Goal: Task Accomplishment & Management: Manage account settings

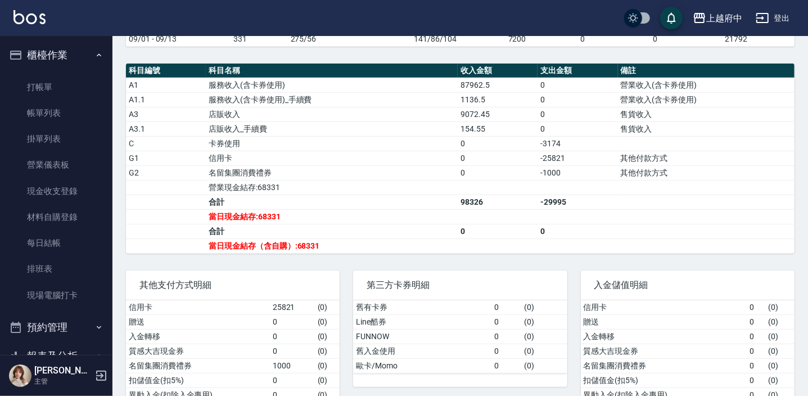
scroll to position [204, 0]
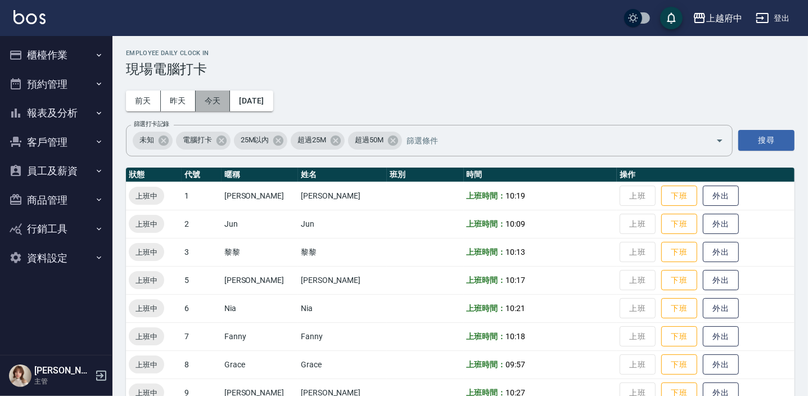
click at [211, 98] on button "今天" at bounding box center [213, 101] width 35 height 21
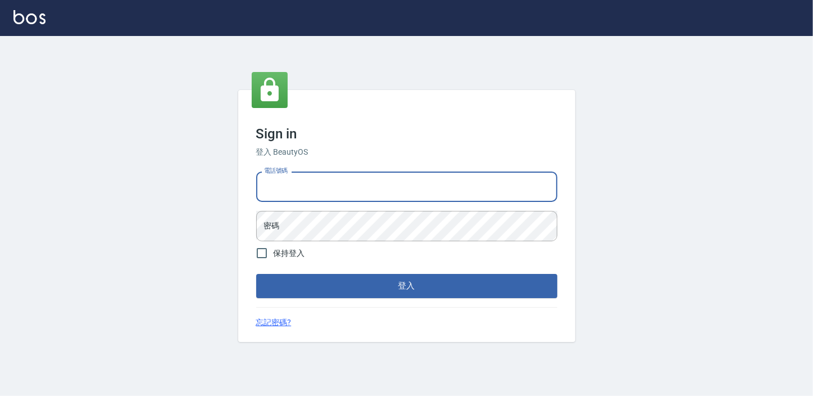
click at [349, 201] on input "電話號碼" at bounding box center [406, 186] width 301 height 30
type input "0911903627"
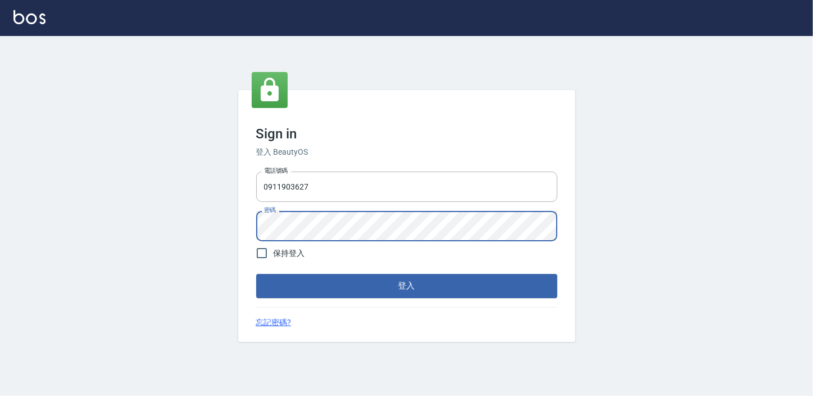
click at [256, 274] on button "登入" at bounding box center [406, 286] width 301 height 24
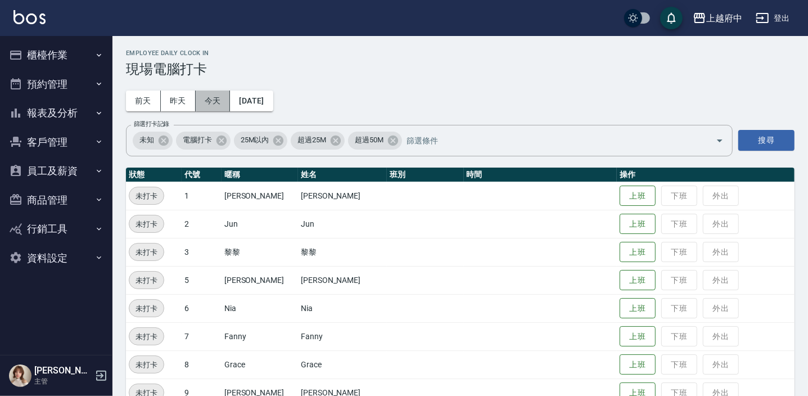
drag, startPoint x: 214, startPoint y: 99, endPoint x: 291, endPoint y: 216, distance: 140.0
click at [212, 98] on button "今天" at bounding box center [213, 101] width 35 height 21
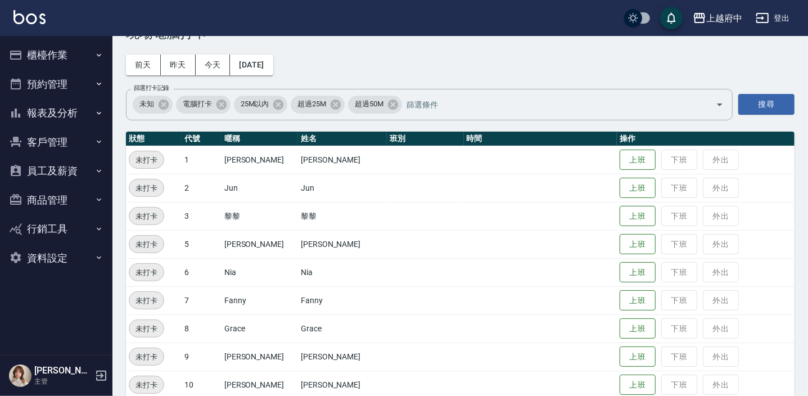
scroll to position [102, 0]
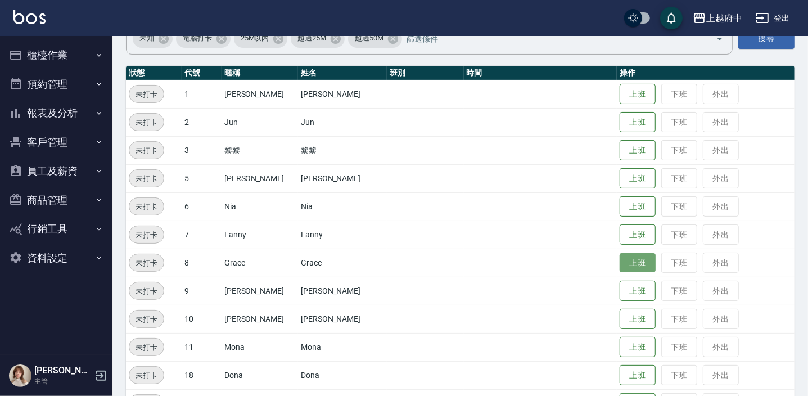
drag, startPoint x: 626, startPoint y: 260, endPoint x: 620, endPoint y: 260, distance: 6.2
click at [627, 260] on button "上班" at bounding box center [637, 263] width 36 height 20
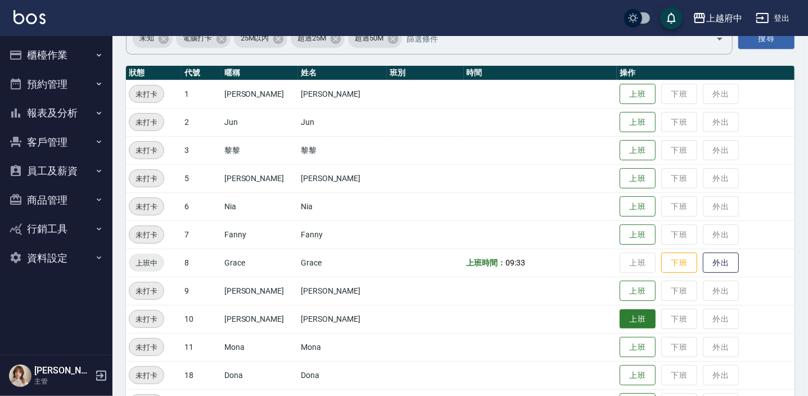
click at [623, 312] on button "上班" at bounding box center [637, 319] width 36 height 20
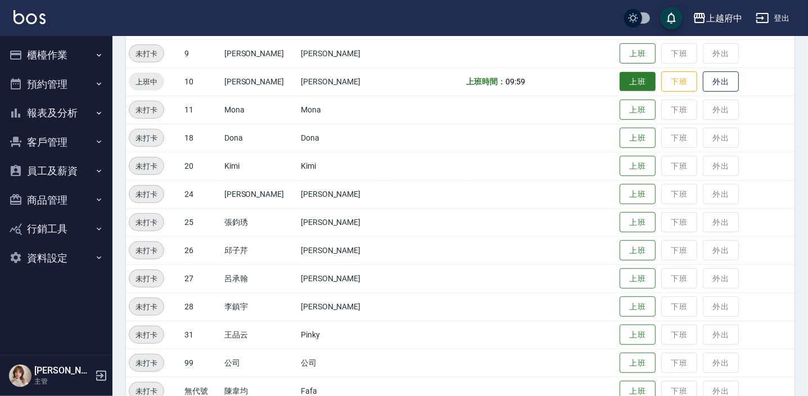
scroll to position [342, 0]
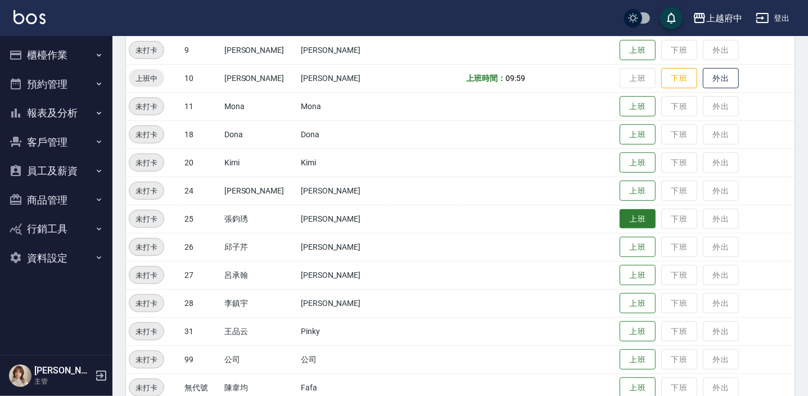
click at [635, 215] on button "上班" at bounding box center [637, 219] width 36 height 20
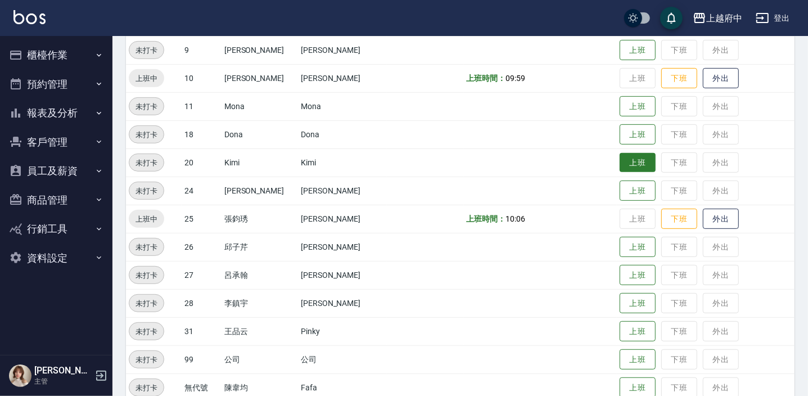
click at [626, 153] on button "上班" at bounding box center [637, 163] width 36 height 20
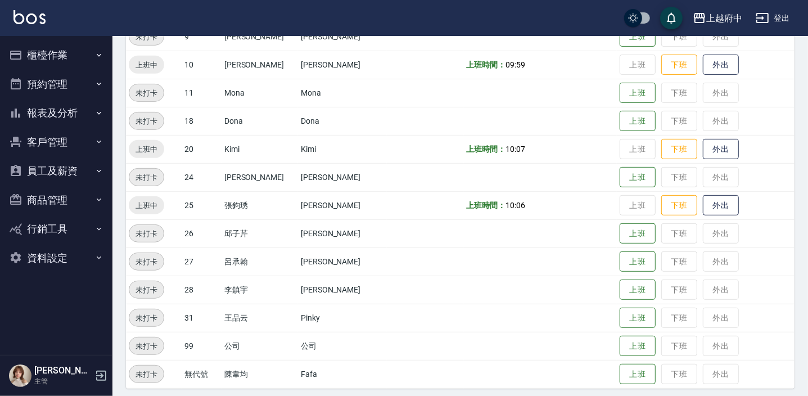
scroll to position [361, 0]
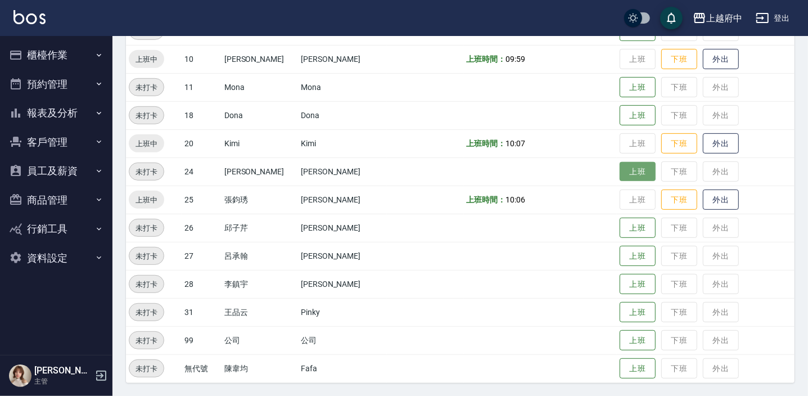
click at [635, 173] on button "上班" at bounding box center [637, 172] width 36 height 20
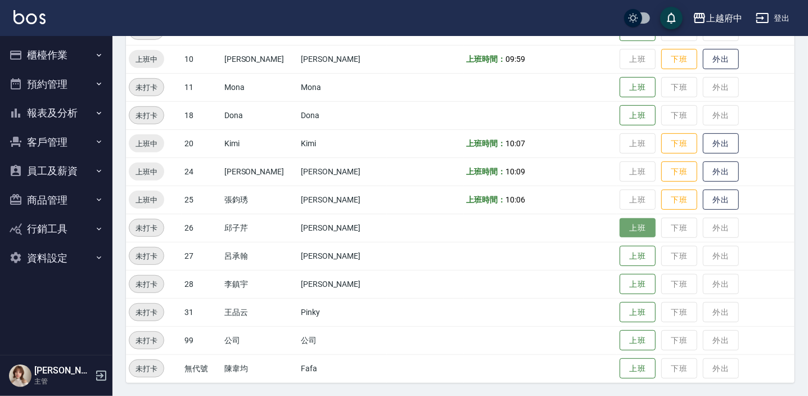
click at [620, 225] on button "上班" at bounding box center [637, 228] width 36 height 20
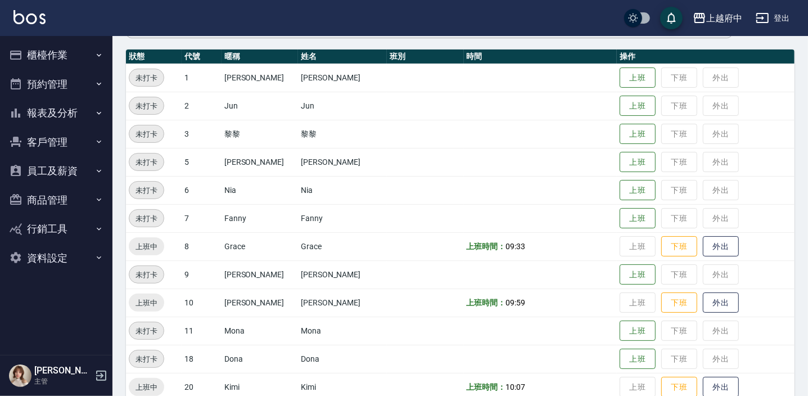
scroll to position [112, 0]
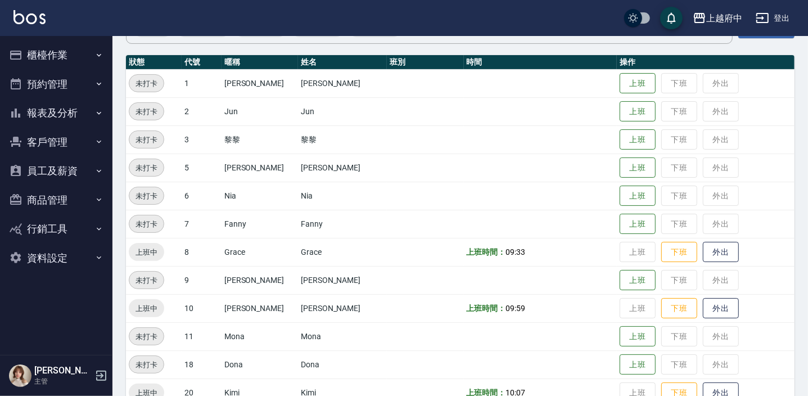
click at [316, 182] on td "Nia" at bounding box center [342, 196] width 89 height 28
click at [635, 74] on button "上班" at bounding box center [637, 84] width 36 height 20
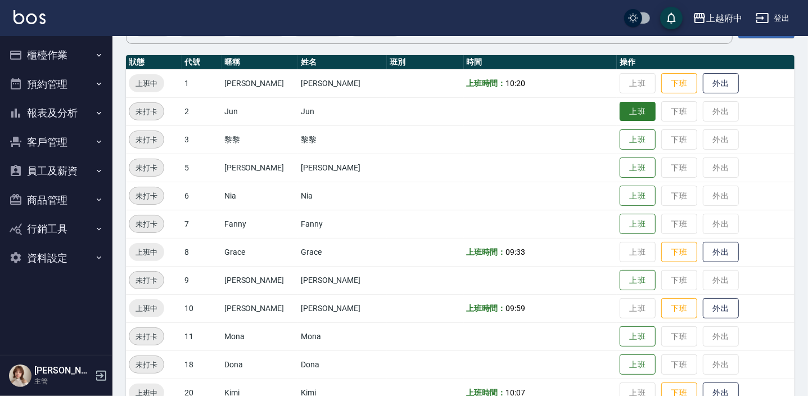
click at [623, 110] on button "上班" at bounding box center [637, 112] width 36 height 20
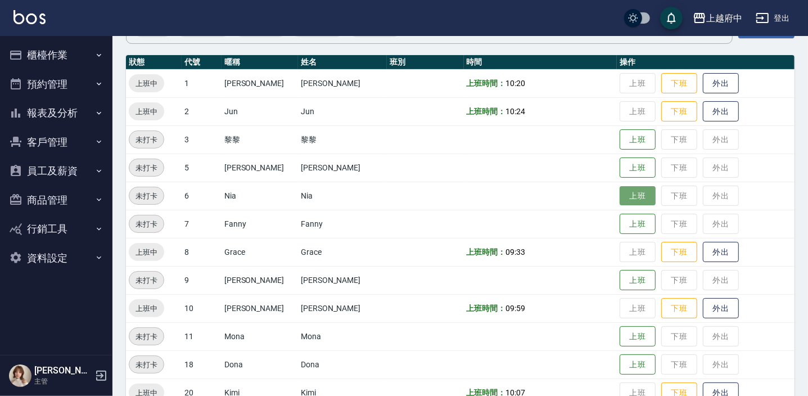
click at [634, 191] on button "上班" at bounding box center [637, 196] width 36 height 20
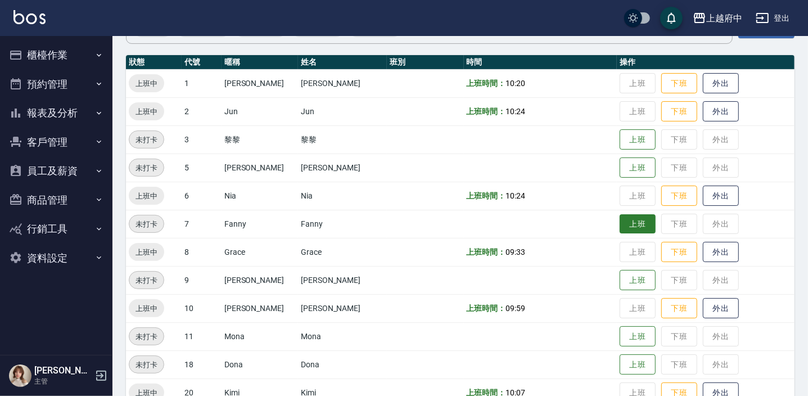
click at [624, 223] on button "上班" at bounding box center [637, 224] width 36 height 20
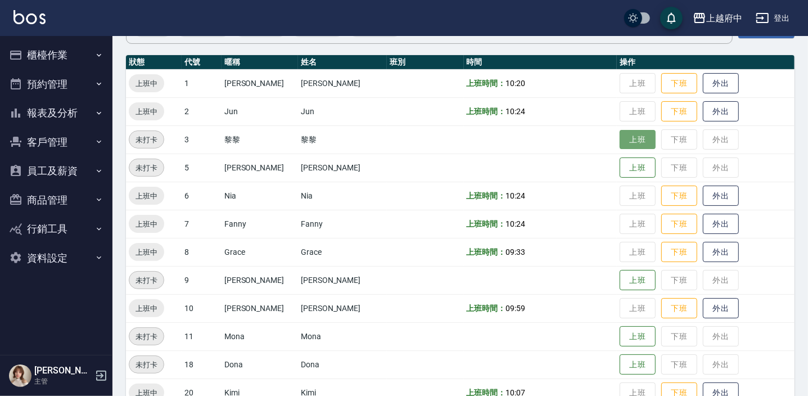
click at [622, 138] on button "上班" at bounding box center [637, 140] width 36 height 20
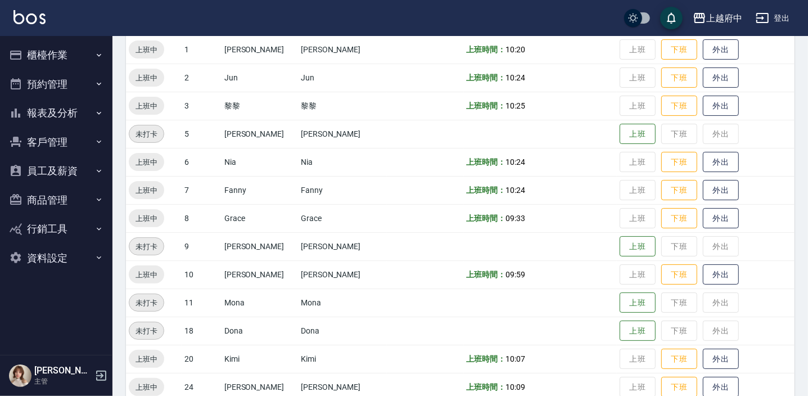
scroll to position [164, 0]
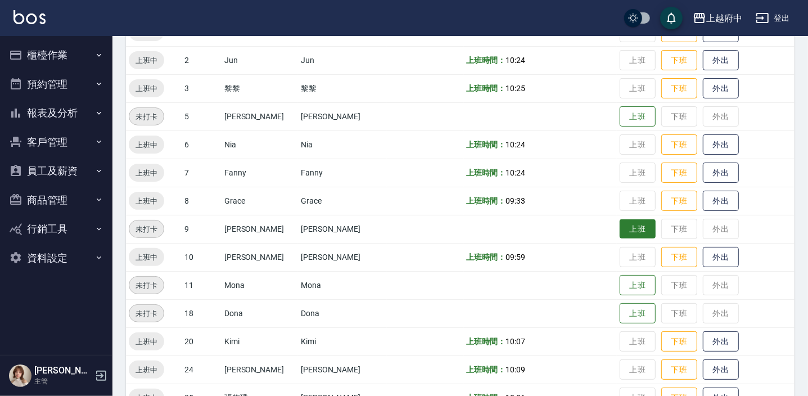
click at [625, 226] on button "上班" at bounding box center [637, 229] width 36 height 20
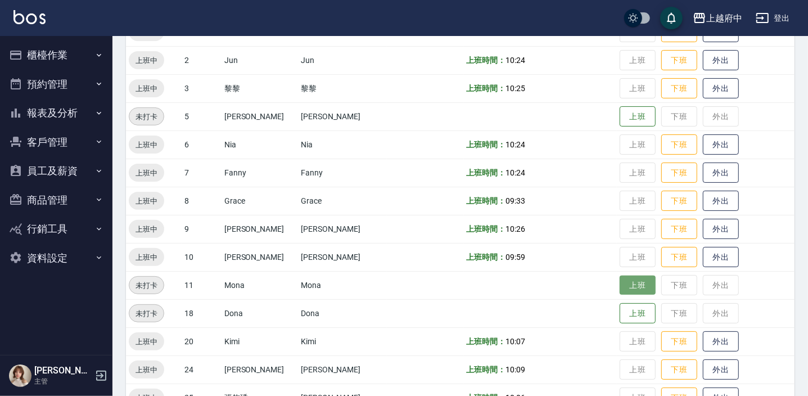
click at [624, 288] on button "上班" at bounding box center [637, 285] width 36 height 20
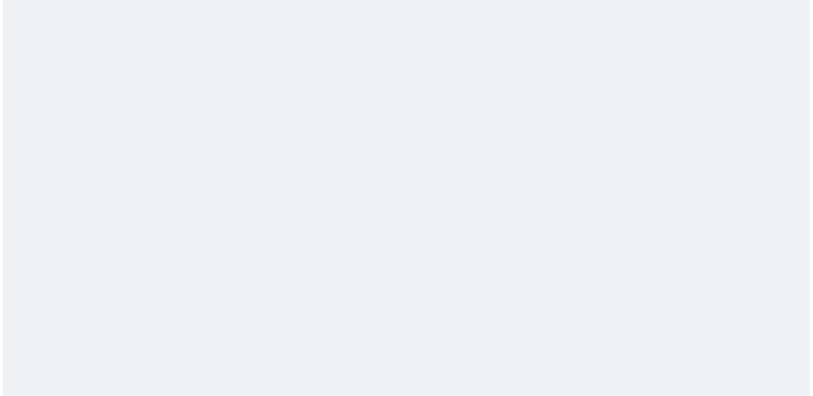
scroll to position [0, 0]
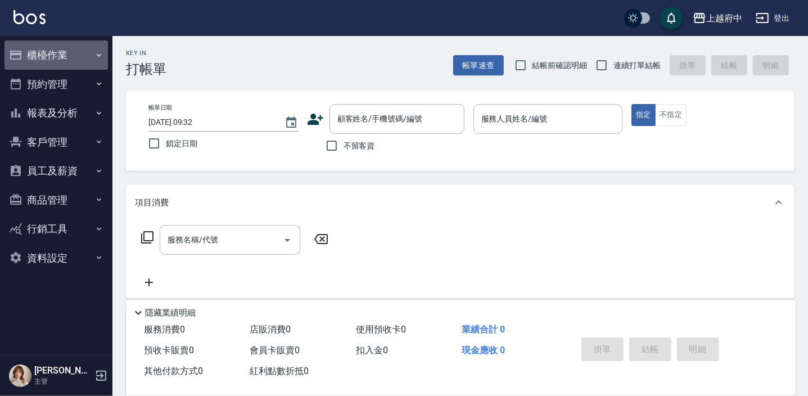
click at [39, 52] on button "櫃檯作業" at bounding box center [55, 54] width 103 height 29
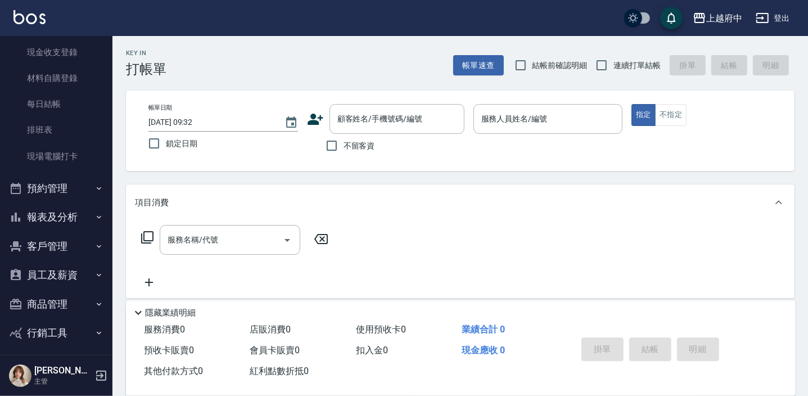
scroll to position [174, 0]
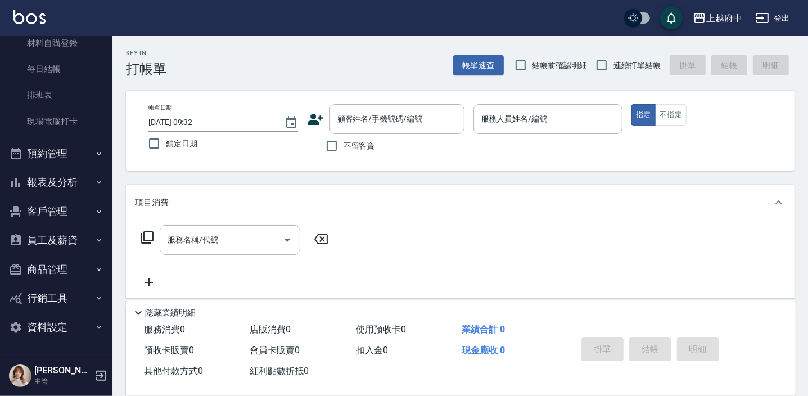
click at [51, 233] on button "員工及薪資" at bounding box center [55, 239] width 103 height 29
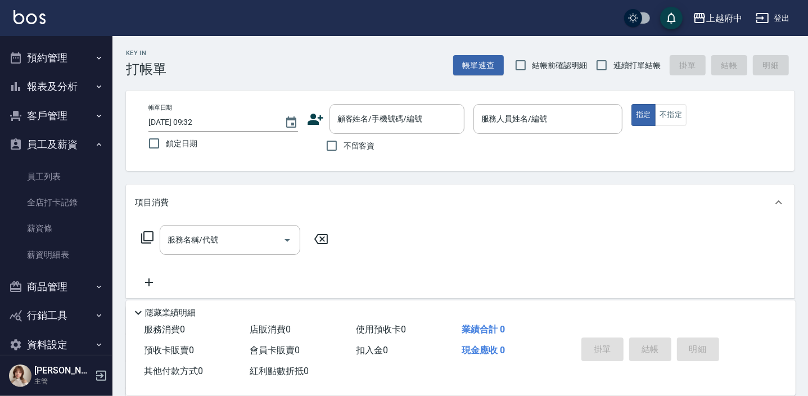
scroll to position [275, 0]
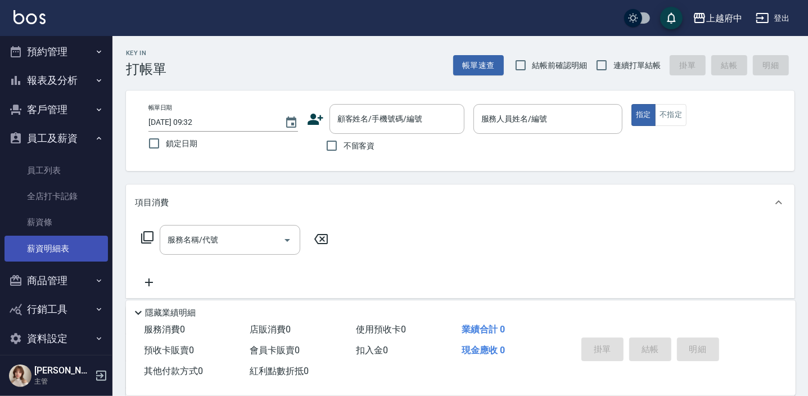
click at [46, 244] on link "薪資明細表" at bounding box center [55, 249] width 103 height 26
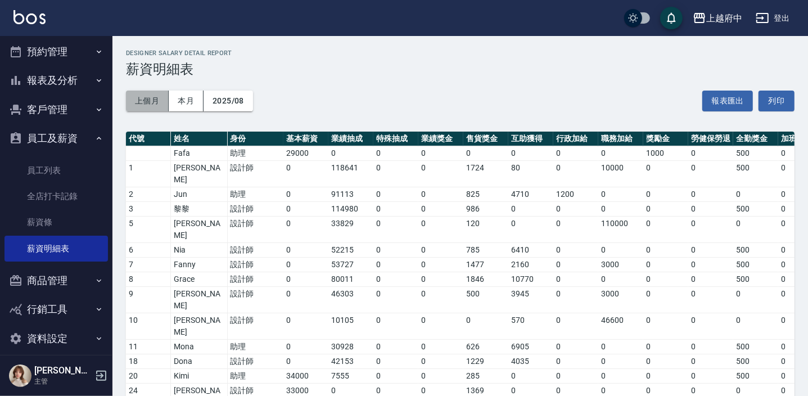
click at [141, 94] on button "上個月" at bounding box center [147, 101] width 43 height 21
click at [146, 97] on button "上個月" at bounding box center [147, 101] width 43 height 21
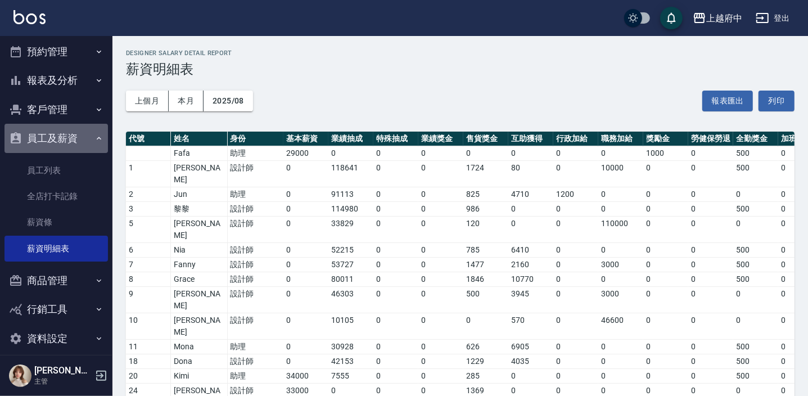
click at [61, 133] on button "員工及薪資" at bounding box center [55, 138] width 103 height 29
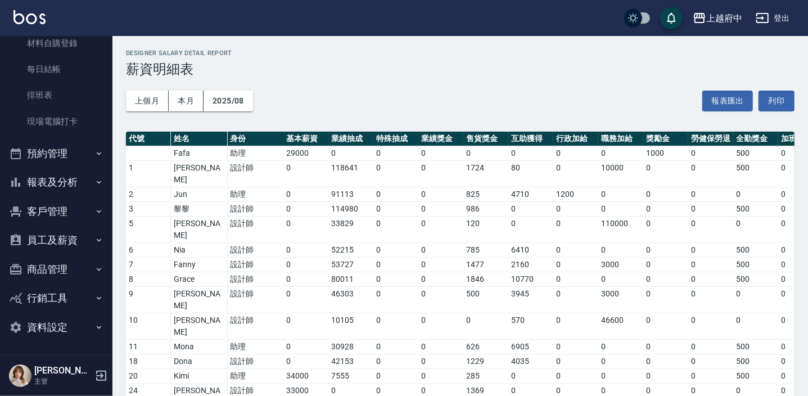
scroll to position [174, 0]
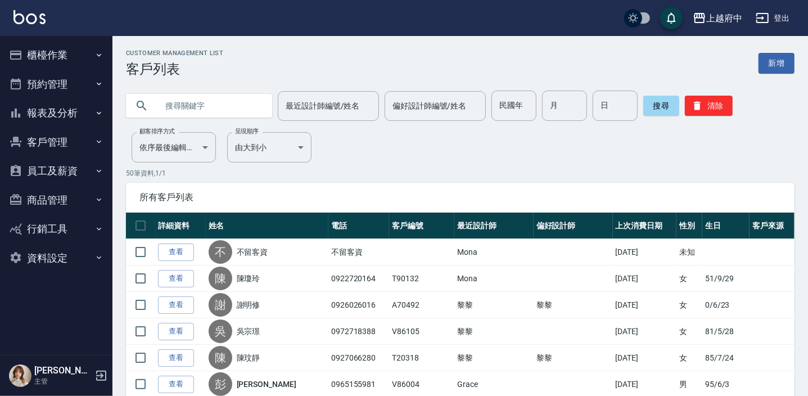
click at [98, 373] on icon "button" at bounding box center [100, 375] width 13 height 13
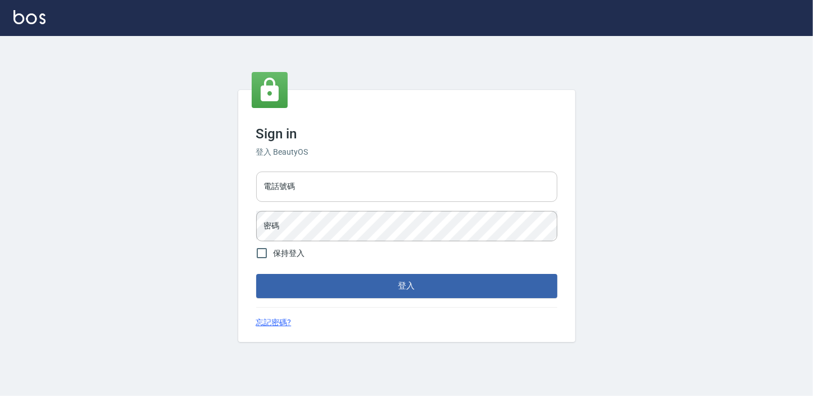
click at [350, 186] on input "電話號碼" at bounding box center [406, 186] width 301 height 30
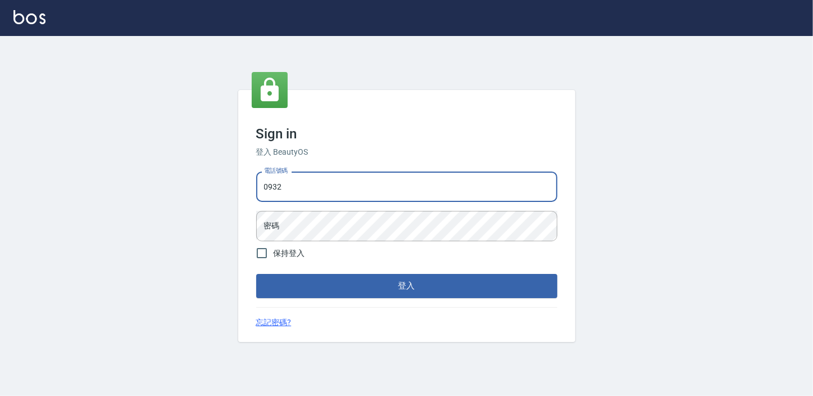
type input "0932050354"
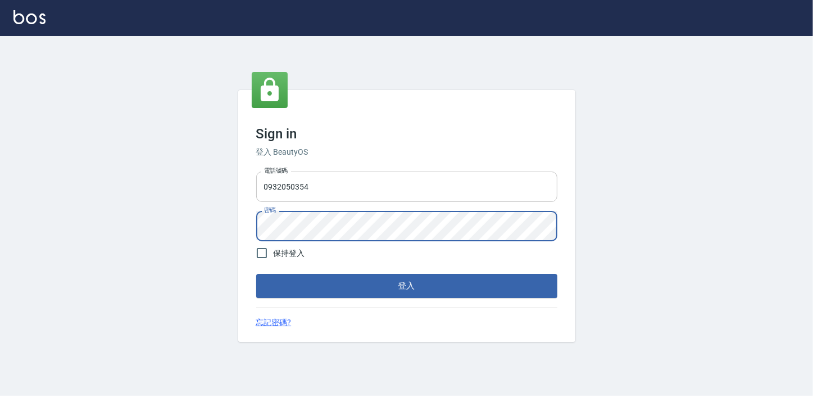
click at [256, 274] on button "登入" at bounding box center [406, 286] width 301 height 24
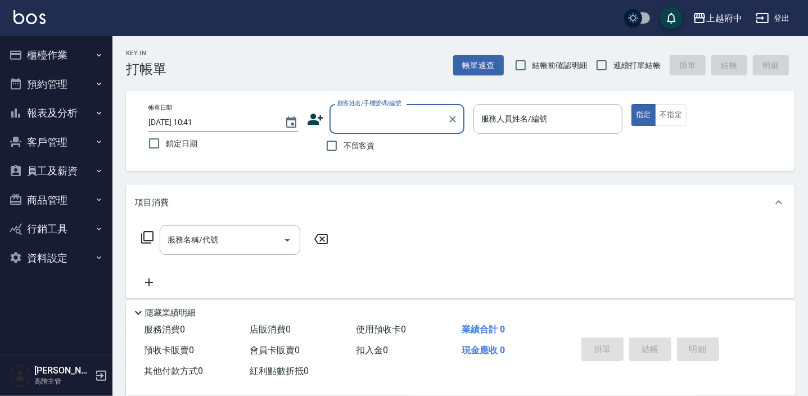
click at [55, 196] on button "商品管理" at bounding box center [55, 200] width 103 height 29
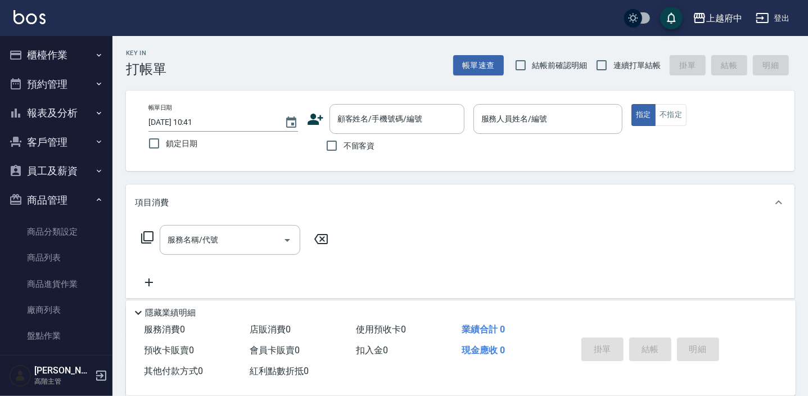
click at [65, 169] on button "員工及薪資" at bounding box center [55, 170] width 103 height 29
click at [51, 49] on button "櫃檯作業" at bounding box center [55, 54] width 103 height 29
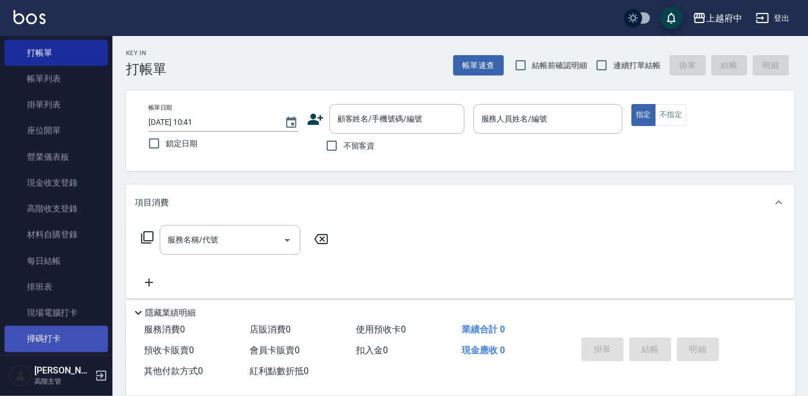
scroll to position [51, 0]
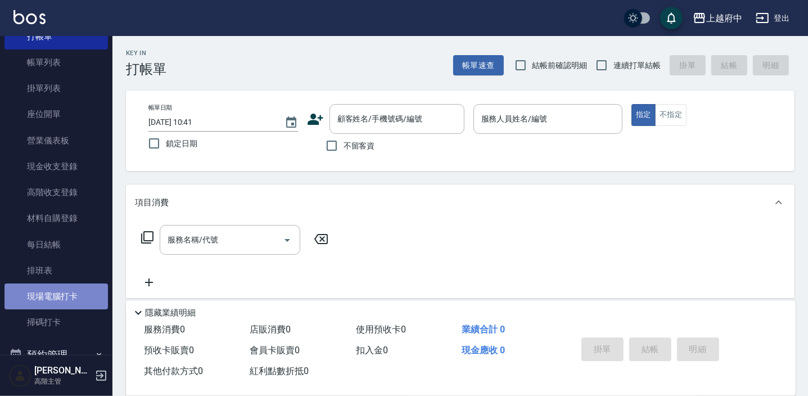
click at [66, 294] on link "現場電腦打卡" at bounding box center [55, 296] width 103 height 26
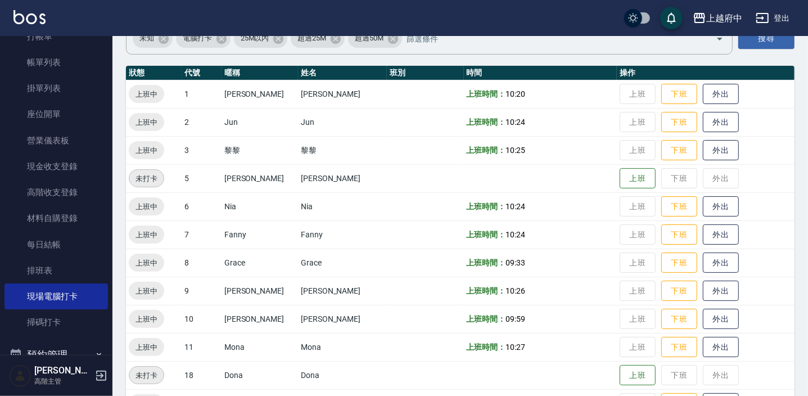
scroll to position [51, 0]
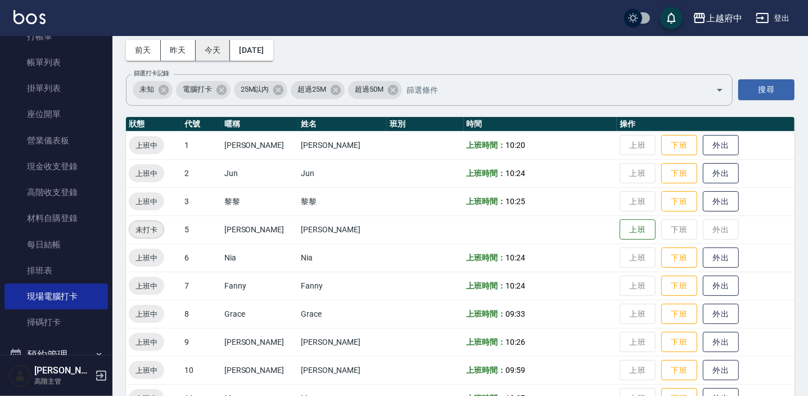
click at [208, 50] on button "今天" at bounding box center [213, 50] width 35 height 21
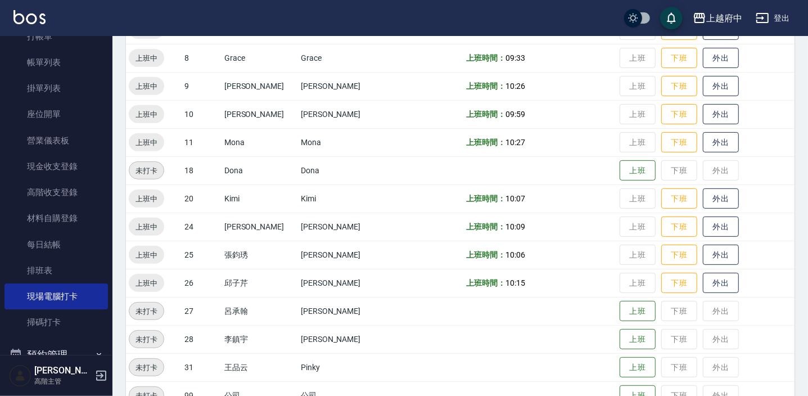
scroll to position [358, 0]
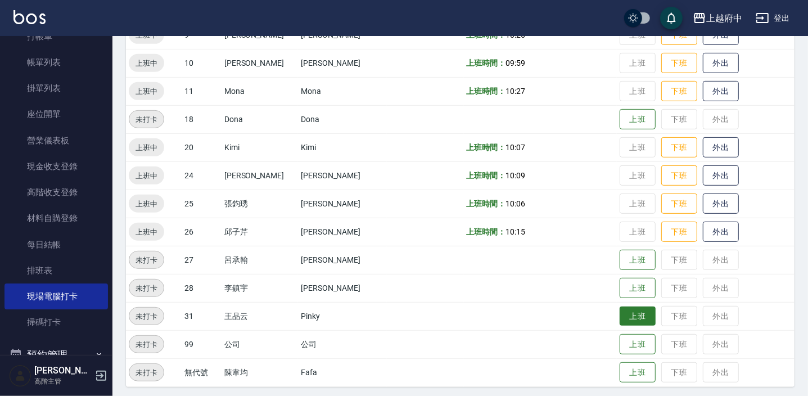
click at [621, 306] on button "上班" at bounding box center [637, 316] width 36 height 20
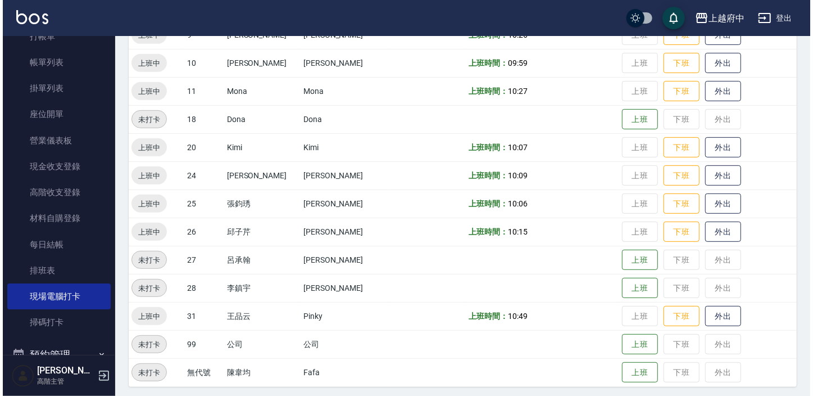
scroll to position [0, 0]
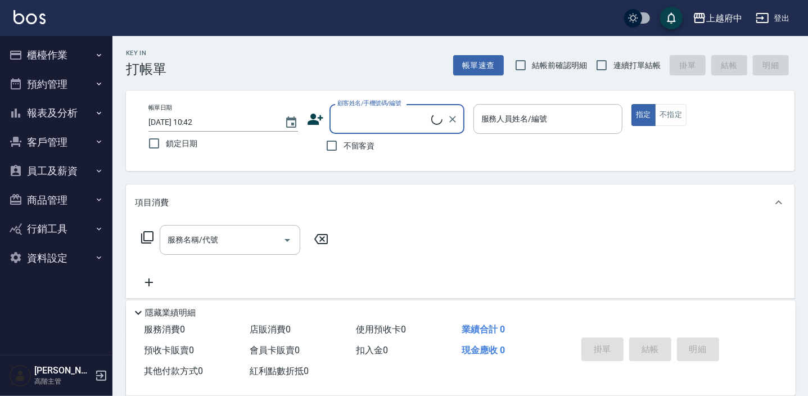
click at [51, 166] on button "員工及薪資" at bounding box center [55, 170] width 103 height 29
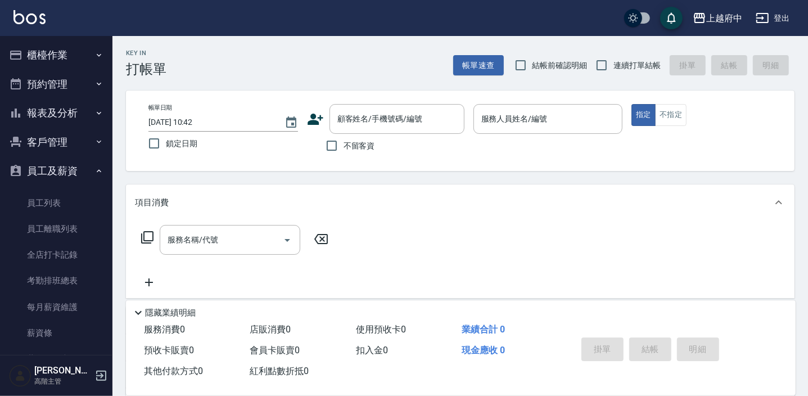
click at [51, 166] on button "員工及薪資" at bounding box center [55, 170] width 103 height 29
click at [67, 197] on button "商品管理" at bounding box center [55, 200] width 103 height 29
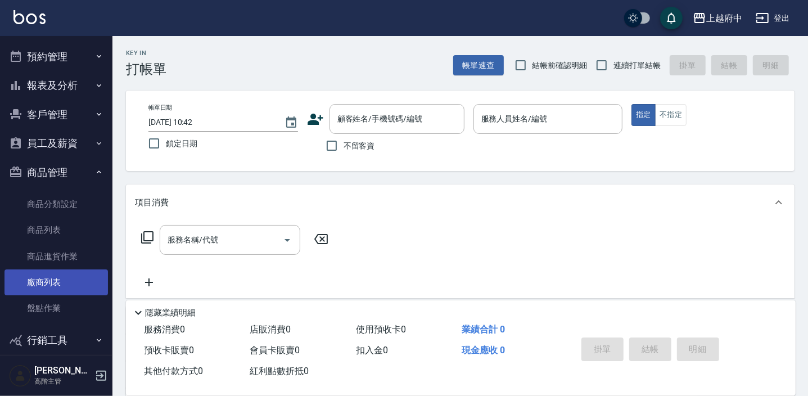
scroll to position [51, 0]
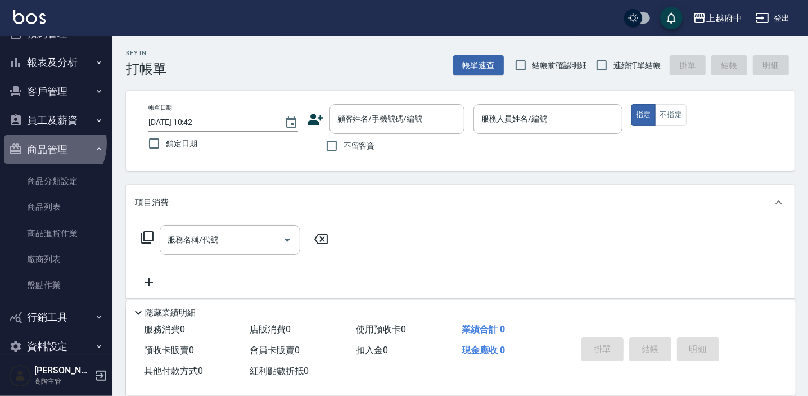
click at [48, 143] on button "商品管理" at bounding box center [55, 149] width 103 height 29
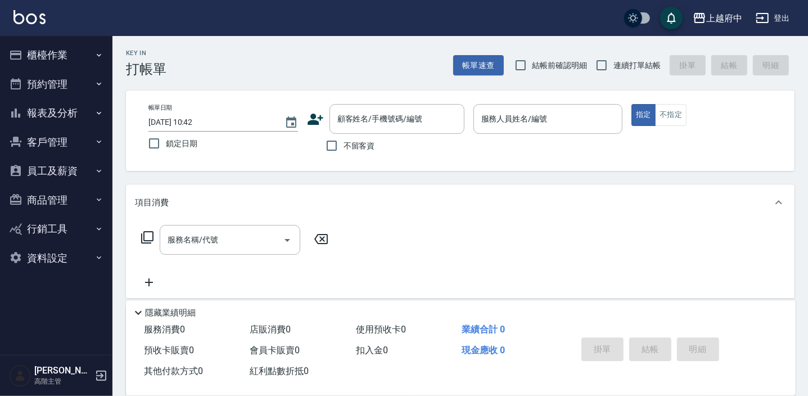
scroll to position [0, 0]
click at [47, 120] on button "報表及分析" at bounding box center [55, 112] width 103 height 29
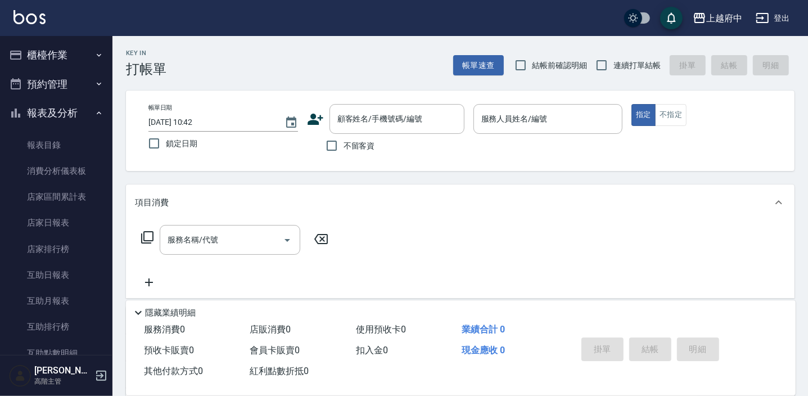
click at [47, 120] on button "報表及分析" at bounding box center [55, 112] width 103 height 29
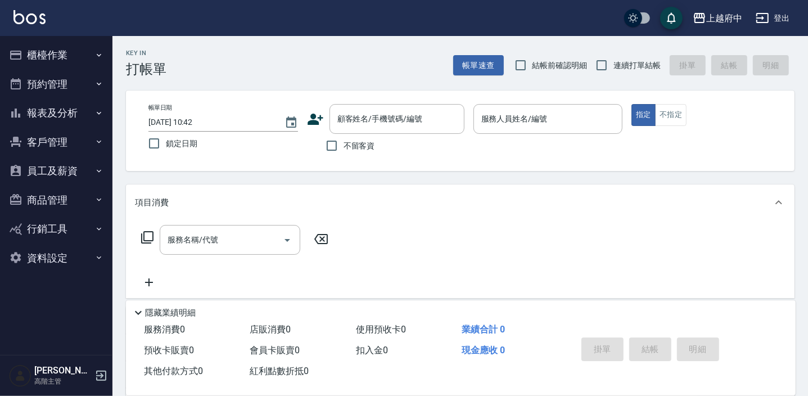
click at [73, 164] on button "員工及薪資" at bounding box center [55, 170] width 103 height 29
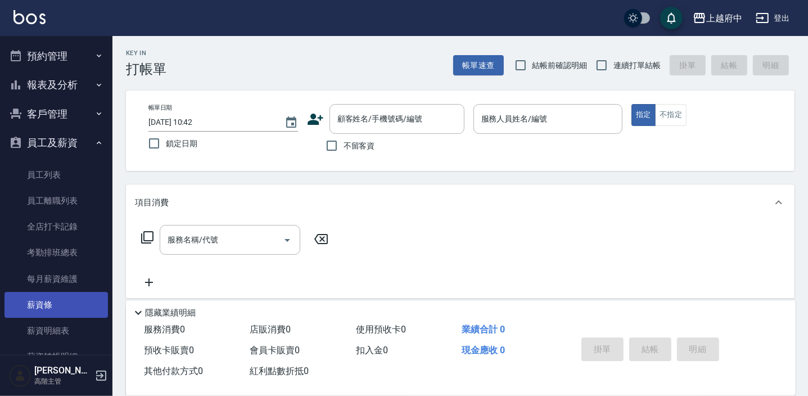
scroll to position [102, 0]
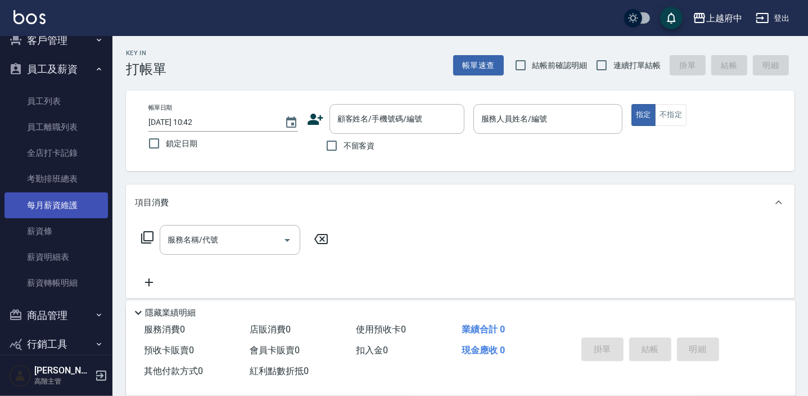
click at [65, 201] on link "每月薪資維護" at bounding box center [55, 205] width 103 height 26
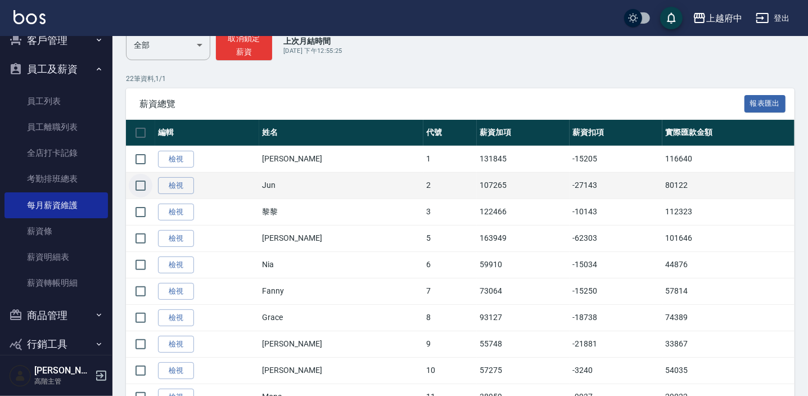
scroll to position [153, 0]
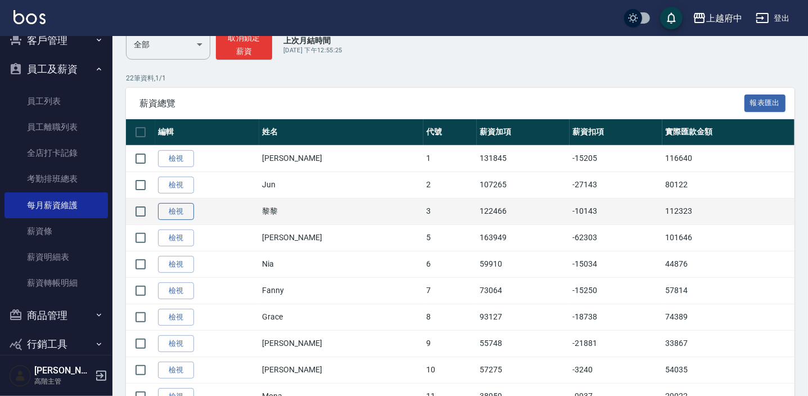
click at [168, 211] on link "檢視" at bounding box center [176, 211] width 36 height 17
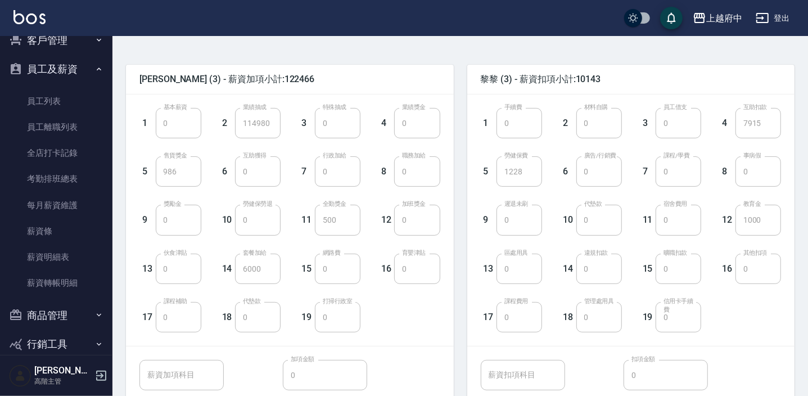
scroll to position [255, 0]
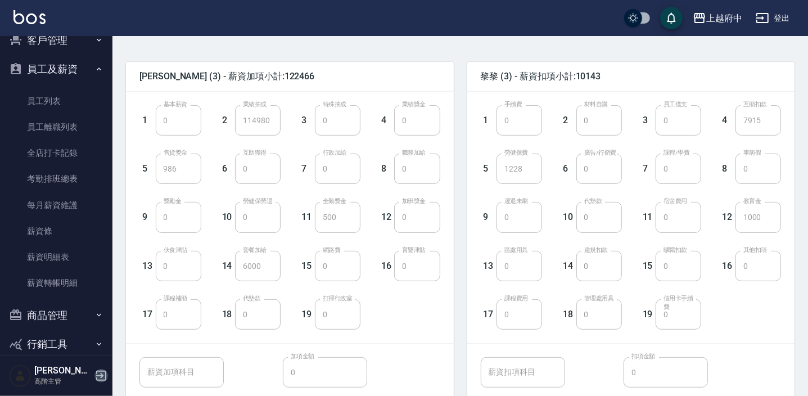
click at [105, 376] on icon "button" at bounding box center [100, 375] width 13 height 13
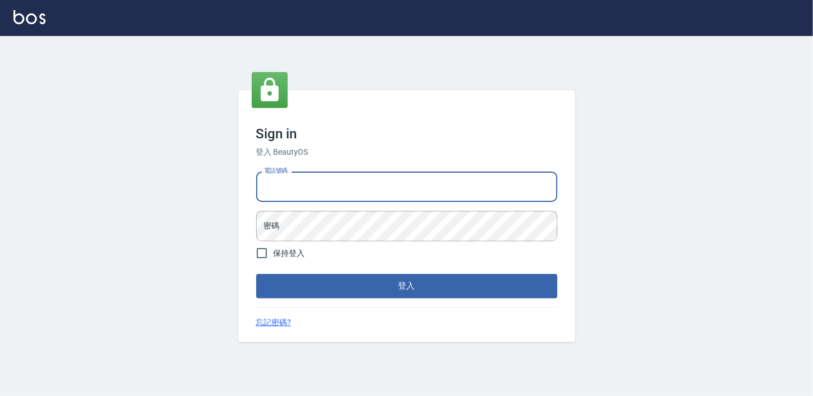
click at [344, 177] on input "電話號碼" at bounding box center [406, 186] width 301 height 30
type input "0911903627"
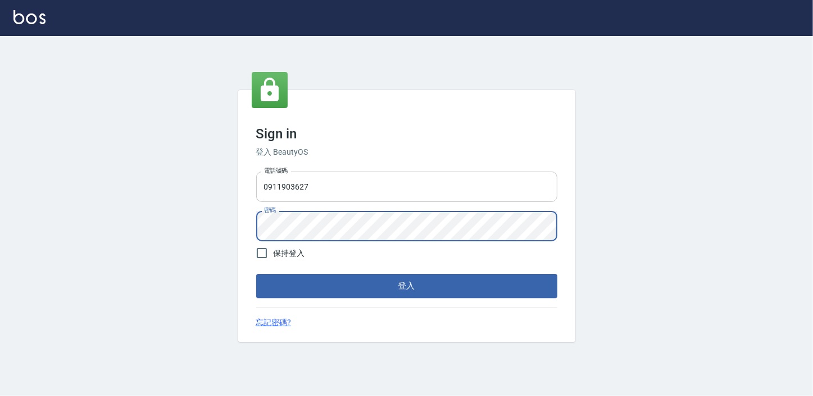
click at [256, 274] on button "登入" at bounding box center [406, 286] width 301 height 24
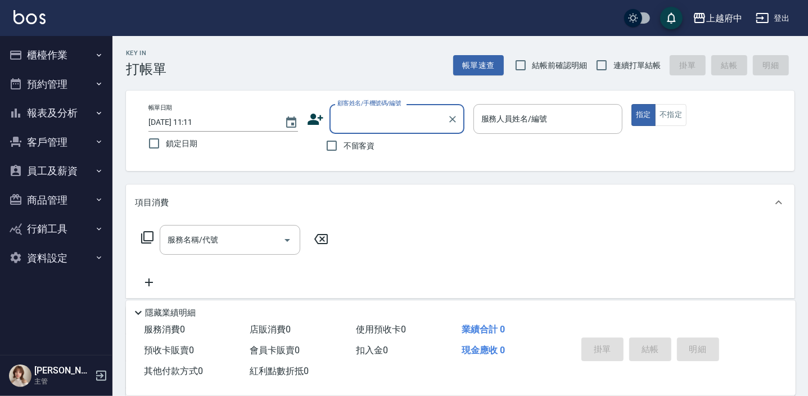
click at [55, 138] on button "客戶管理" at bounding box center [55, 142] width 103 height 29
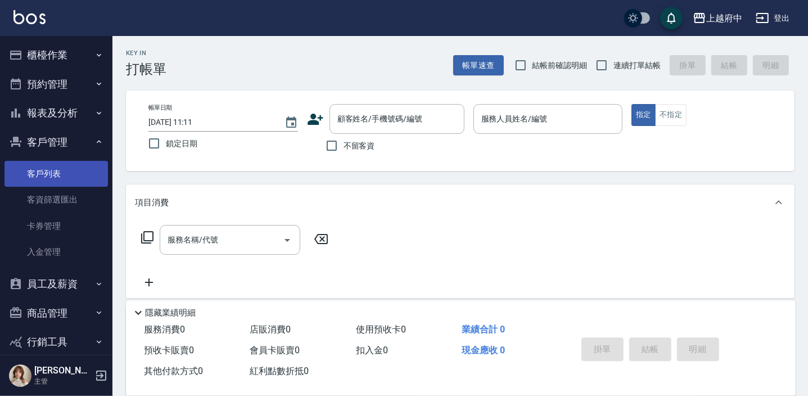
click at [50, 174] on link "客戶列表" at bounding box center [55, 174] width 103 height 26
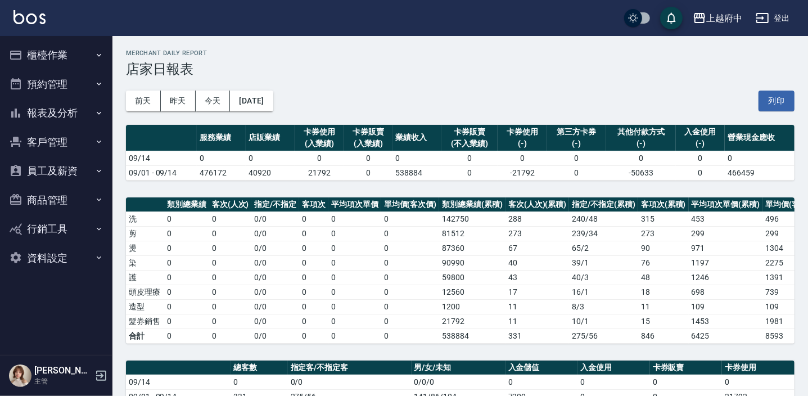
click at [52, 135] on button "客戶管理" at bounding box center [55, 142] width 103 height 29
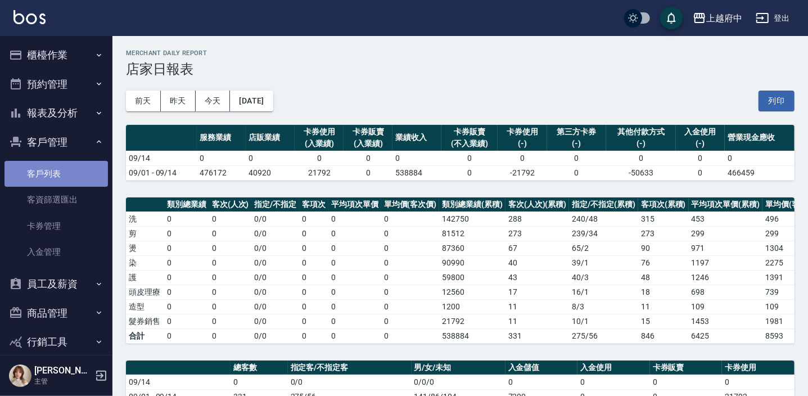
click at [56, 170] on link "客戶列表" at bounding box center [55, 174] width 103 height 26
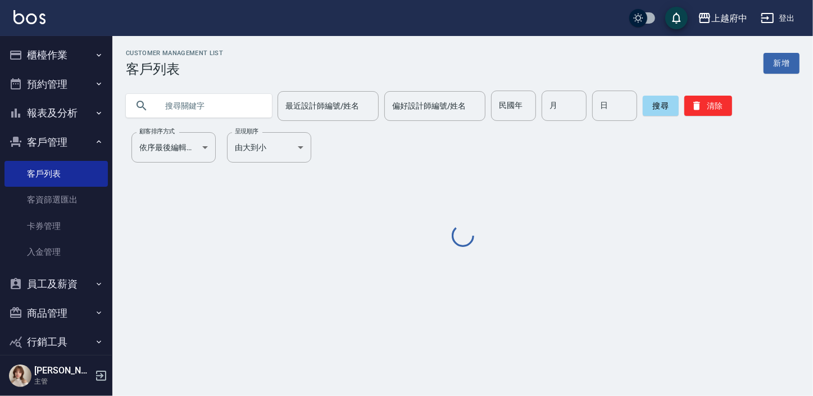
click at [234, 106] on input "text" at bounding box center [210, 106] width 106 height 30
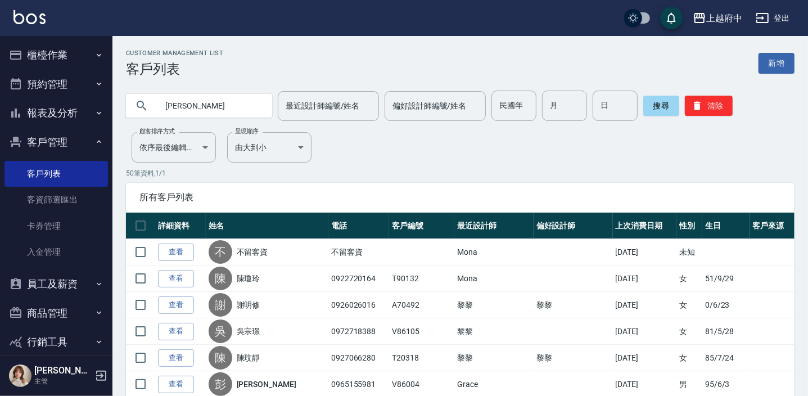
type input "鍾侑"
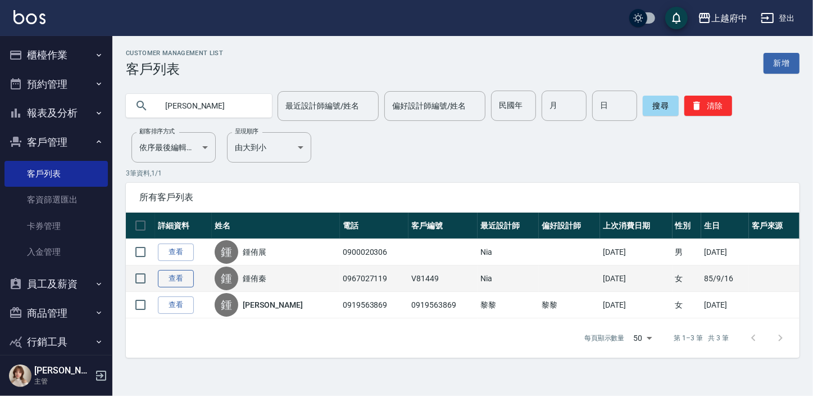
click at [172, 281] on link "查看" at bounding box center [176, 278] width 36 height 17
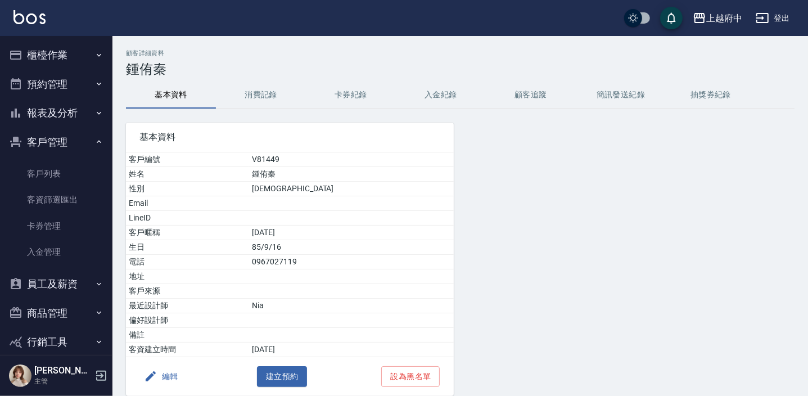
click at [45, 137] on button "客戶管理" at bounding box center [55, 142] width 103 height 29
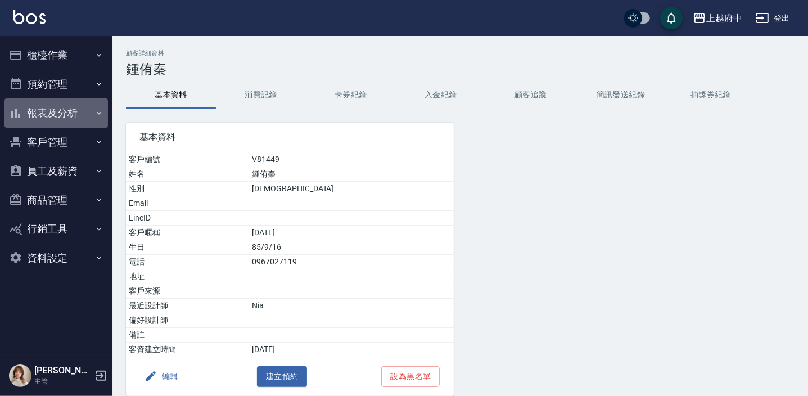
click at [55, 114] on button "報表及分析" at bounding box center [55, 112] width 103 height 29
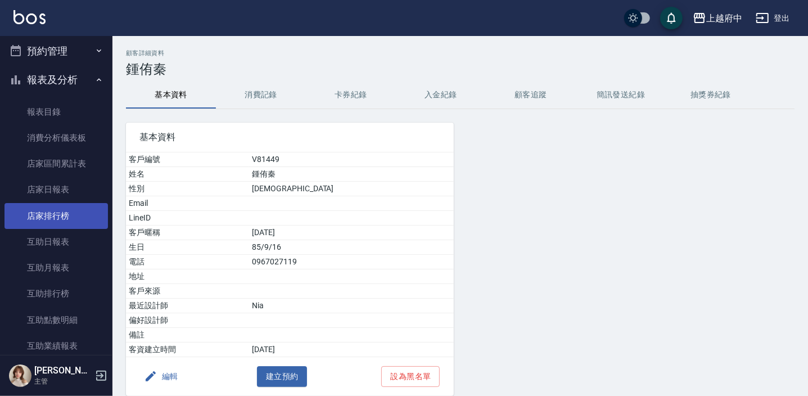
scroll to position [51, 0]
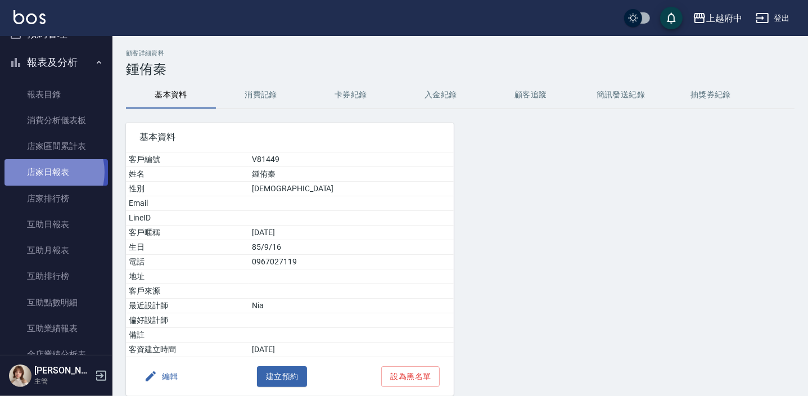
click at [46, 171] on link "店家日報表" at bounding box center [55, 172] width 103 height 26
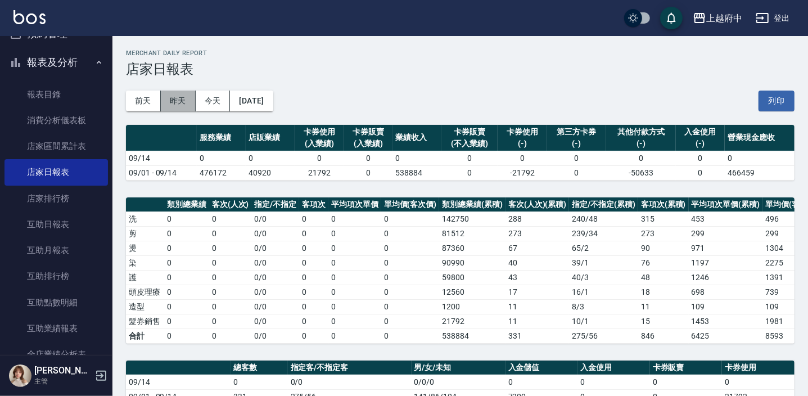
click at [180, 102] on button "昨天" at bounding box center [178, 101] width 35 height 21
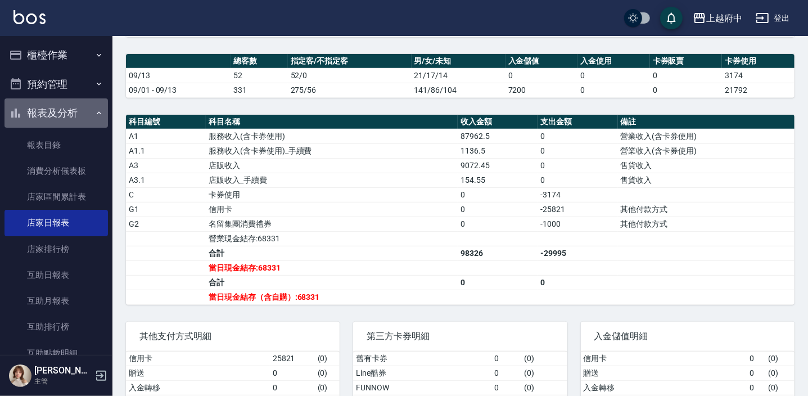
click at [56, 105] on button "報表及分析" at bounding box center [55, 112] width 103 height 29
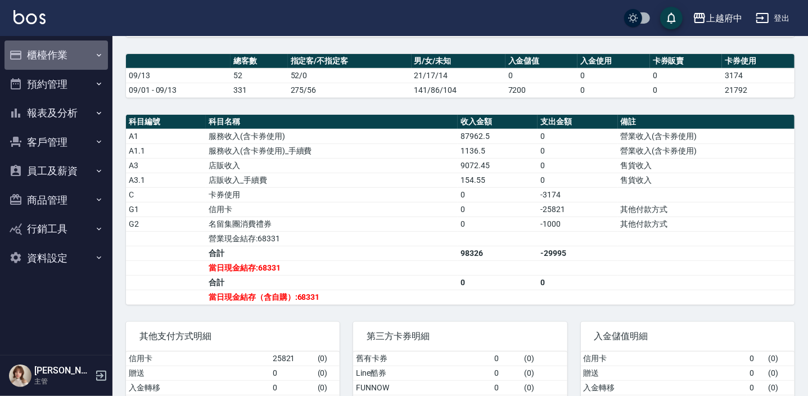
click at [45, 48] on button "櫃檯作業" at bounding box center [55, 54] width 103 height 29
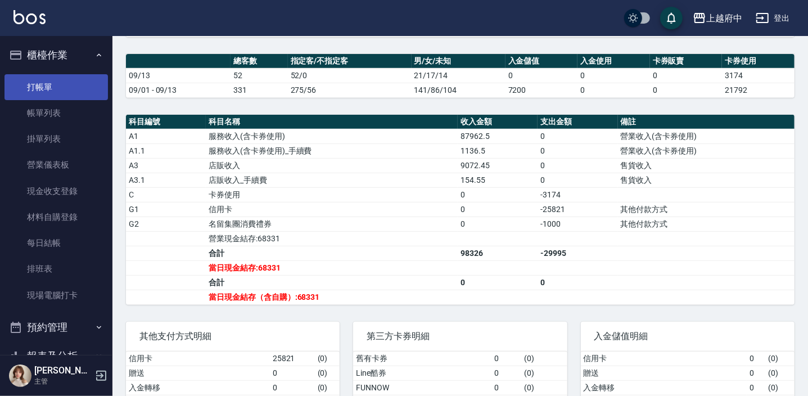
click at [46, 90] on link "打帳單" at bounding box center [55, 87] width 103 height 26
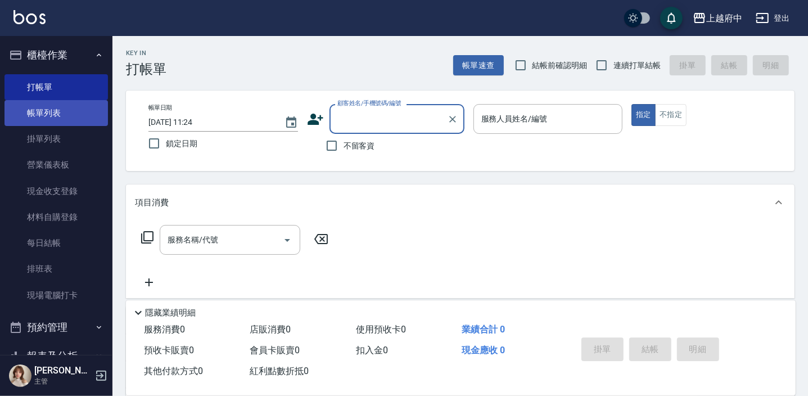
click at [60, 106] on link "帳單列表" at bounding box center [55, 113] width 103 height 26
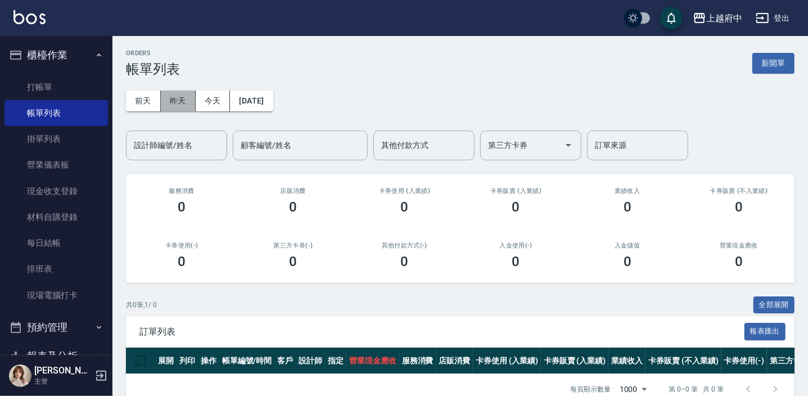
click at [183, 96] on button "昨天" at bounding box center [178, 101] width 35 height 21
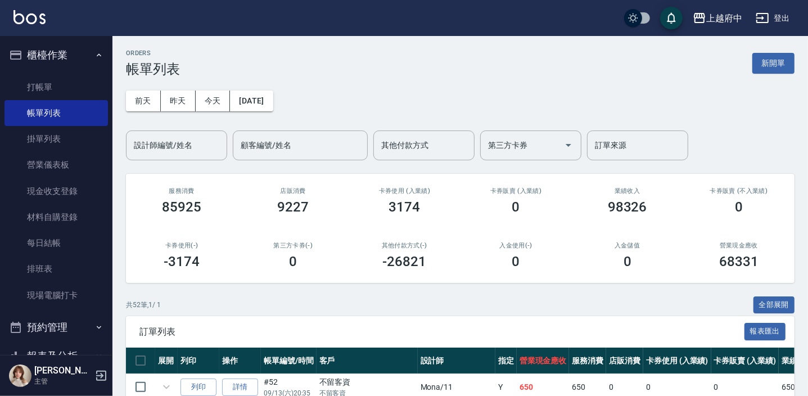
click at [761, 300] on button "全部展開" at bounding box center [774, 304] width 42 height 17
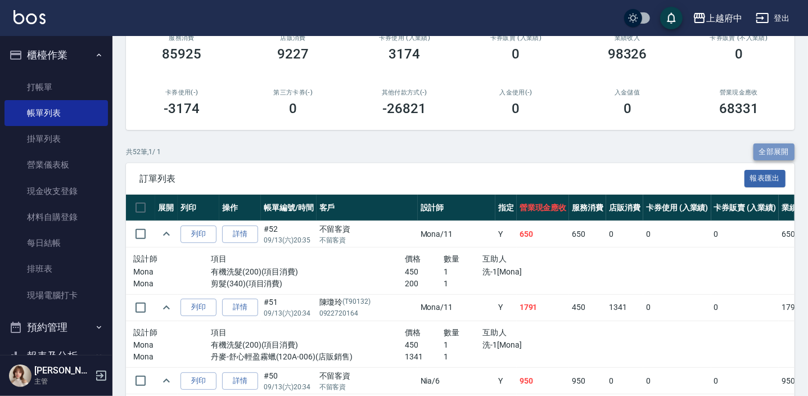
click at [764, 150] on button "全部展開" at bounding box center [774, 151] width 42 height 17
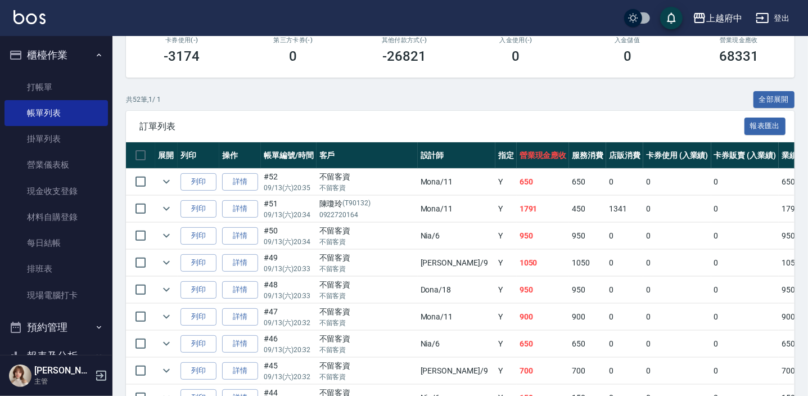
scroll to position [255, 0]
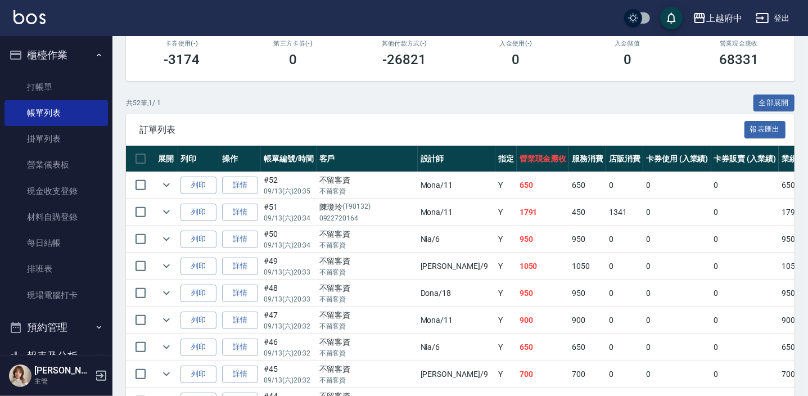
scroll to position [153, 0]
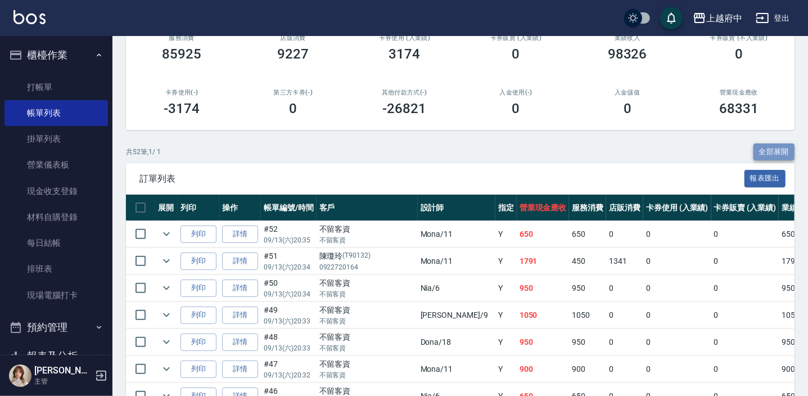
click at [775, 147] on button "全部展開" at bounding box center [774, 151] width 42 height 17
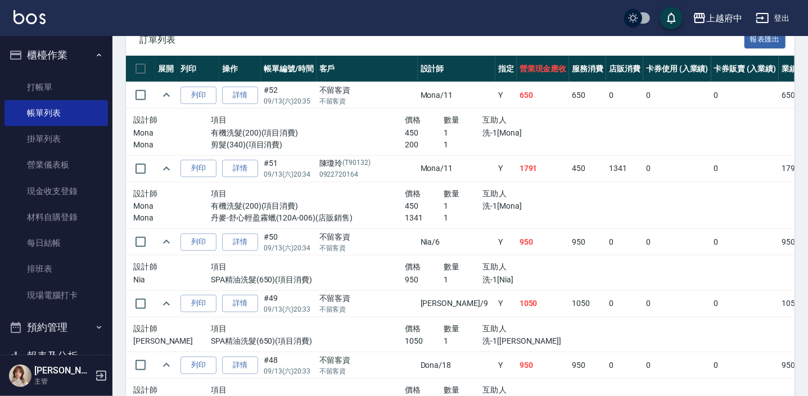
scroll to position [306, 0]
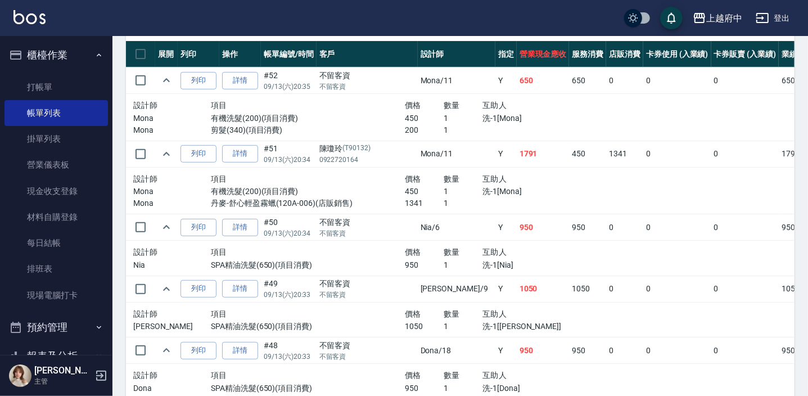
click at [248, 78] on link "詳情" at bounding box center [240, 80] width 36 height 17
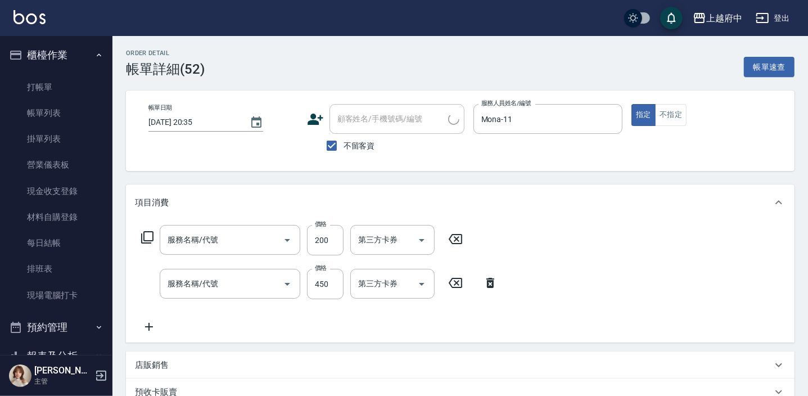
type input "2025/09/13 20:35"
checkbox input "true"
type input "Mona-11"
type input "剪髮(340)"
type input "有機洗髮(200)"
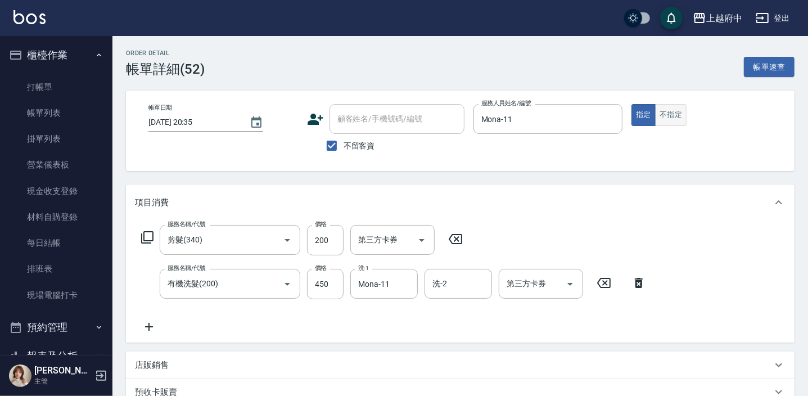
click at [676, 114] on button "不指定" at bounding box center [670, 115] width 31 height 22
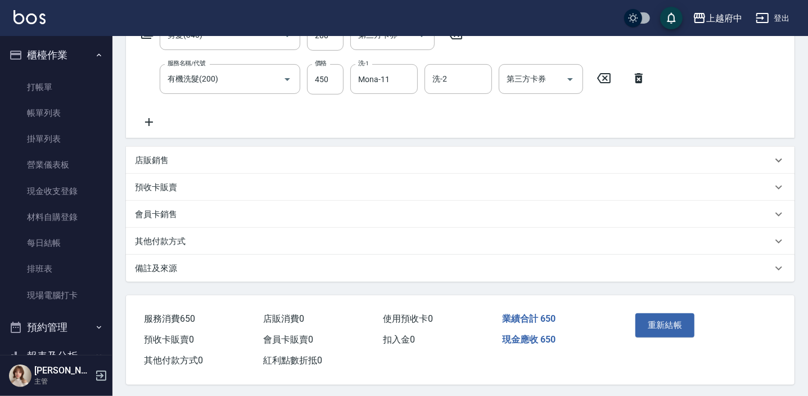
scroll to position [210, 0]
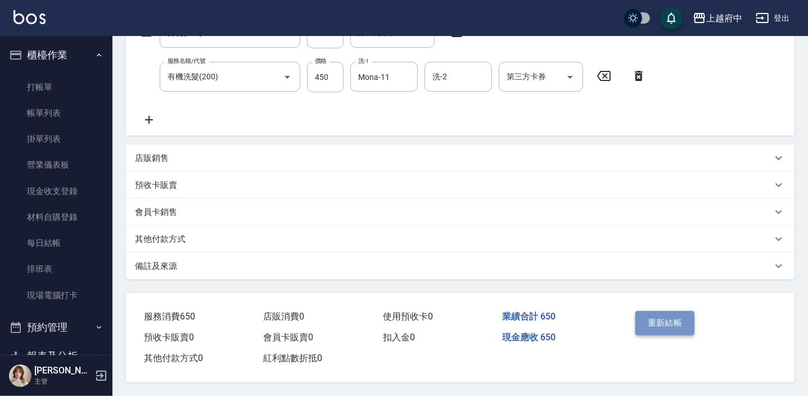
click at [670, 313] on button "重新結帳" at bounding box center [665, 323] width 60 height 24
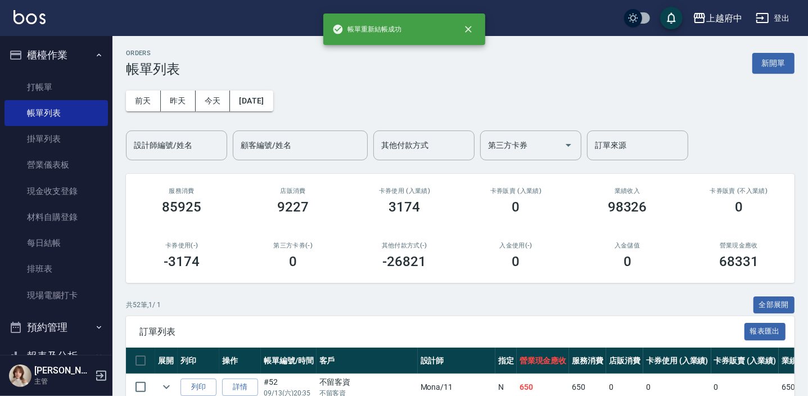
scroll to position [204, 0]
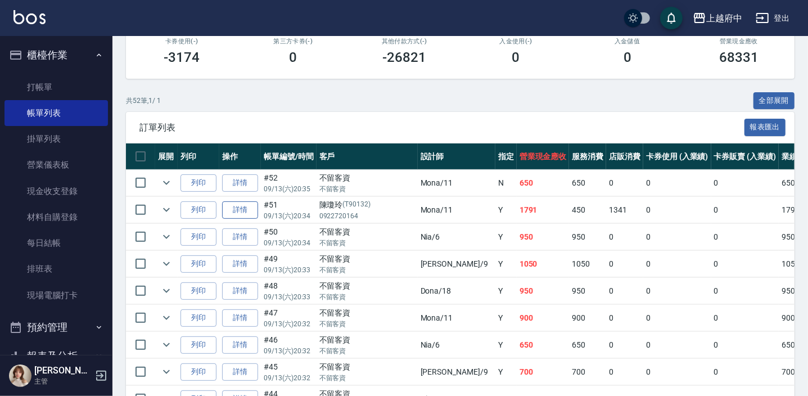
click at [237, 213] on link "詳情" at bounding box center [240, 209] width 36 height 17
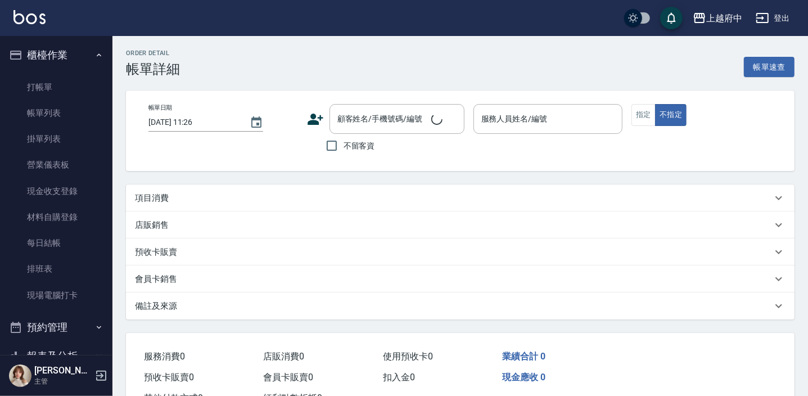
type input "2025/09/13 20:34"
type input "Mona-11"
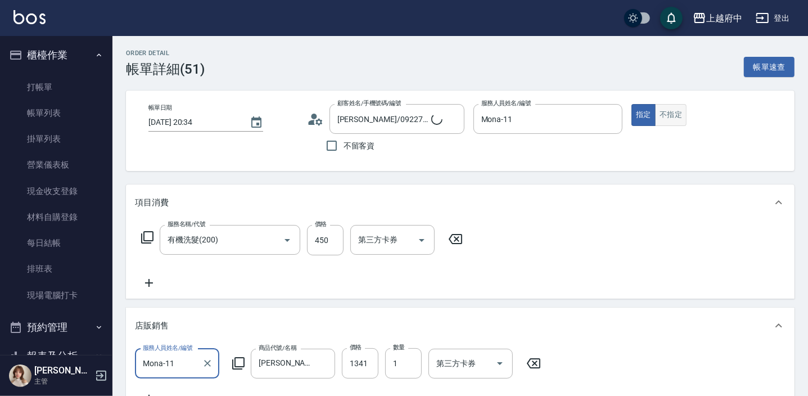
type input "陳瓊玲/0922720164/T90132"
type input "有機洗髮(200)"
click at [668, 107] on button "不指定" at bounding box center [670, 115] width 31 height 22
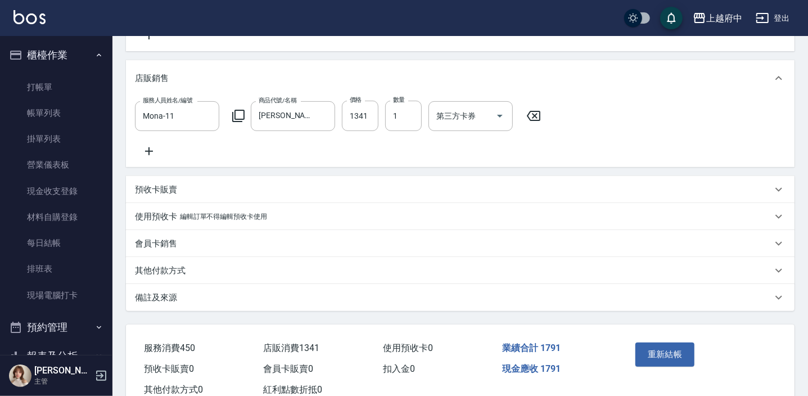
scroll to position [289, 0]
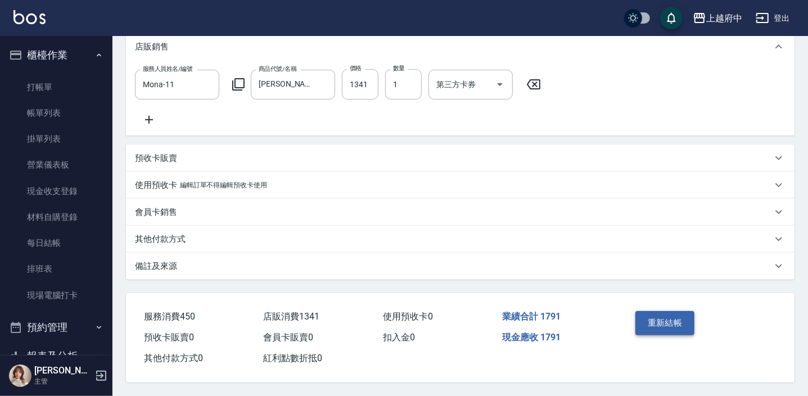
click at [683, 320] on button "重新結帳" at bounding box center [665, 323] width 60 height 24
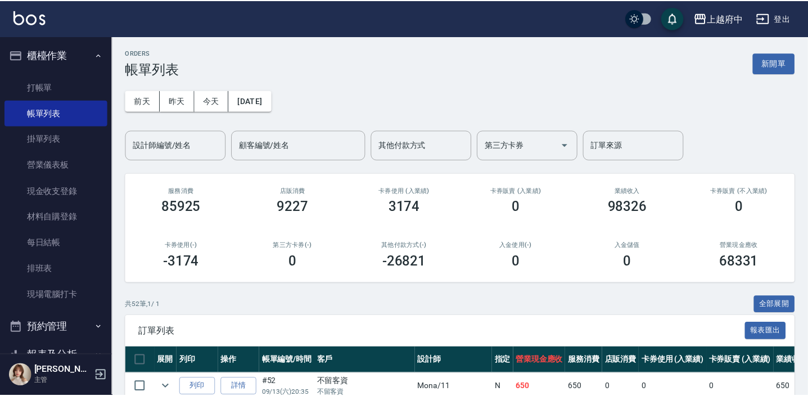
scroll to position [155, 0]
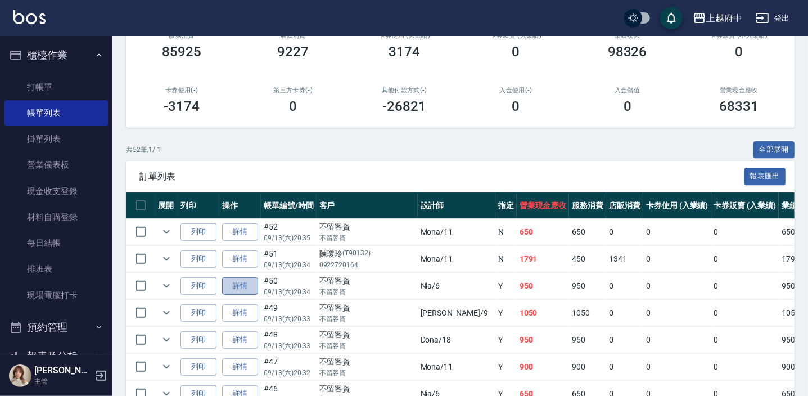
click at [254, 284] on link "詳情" at bounding box center [240, 285] width 36 height 17
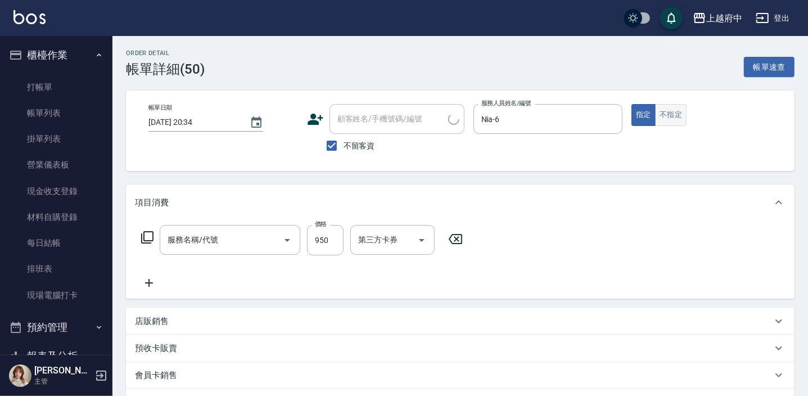
type input "2025/09/13 20:34"
checkbox input "true"
type input "Nia-6"
click at [673, 115] on button "不指定" at bounding box center [670, 115] width 31 height 22
type input "SPA精油洗髮(650)"
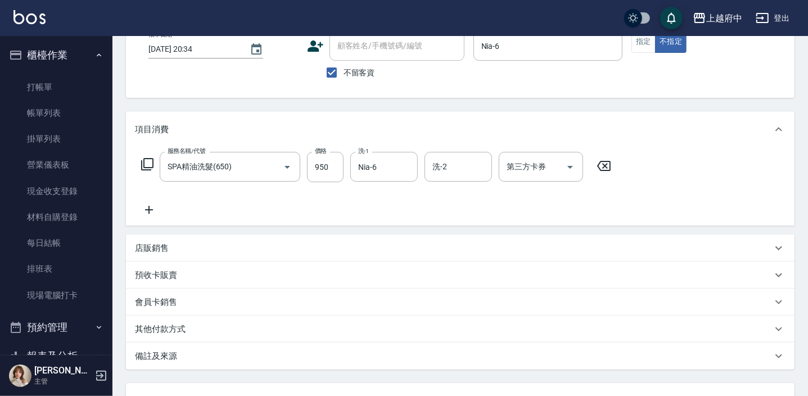
scroll to position [166, 0]
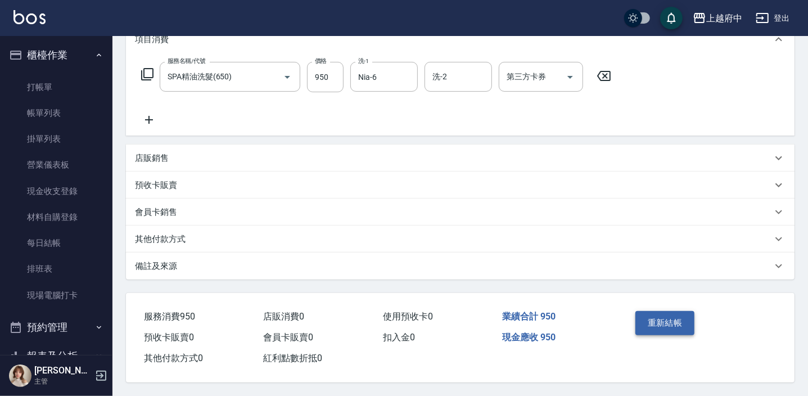
click at [673, 318] on button "重新結帳" at bounding box center [665, 323] width 60 height 24
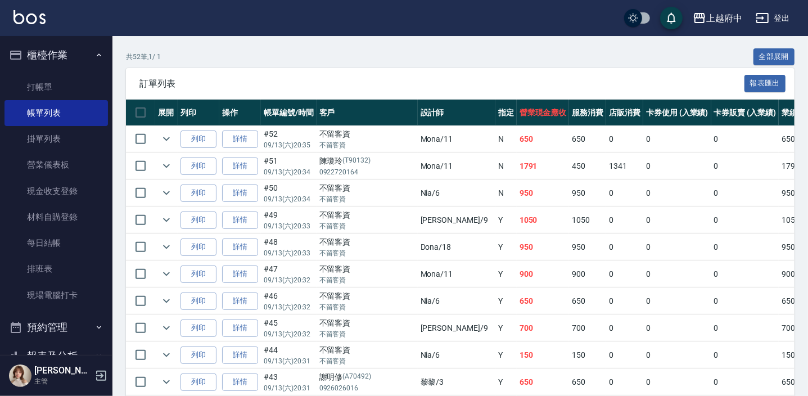
scroll to position [306, 0]
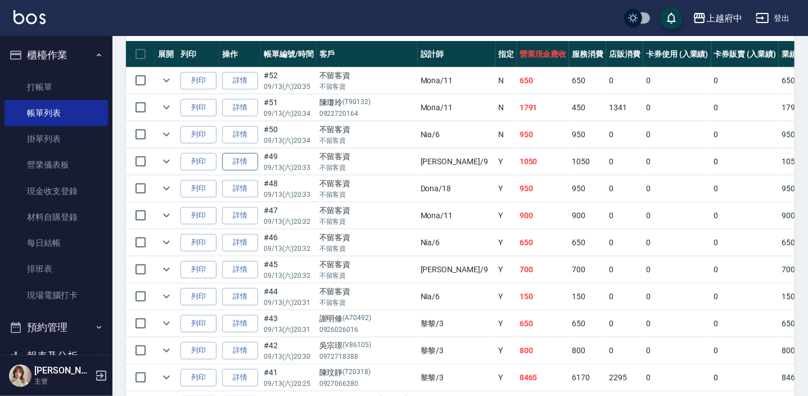
click at [252, 160] on link "詳情" at bounding box center [240, 161] width 36 height 17
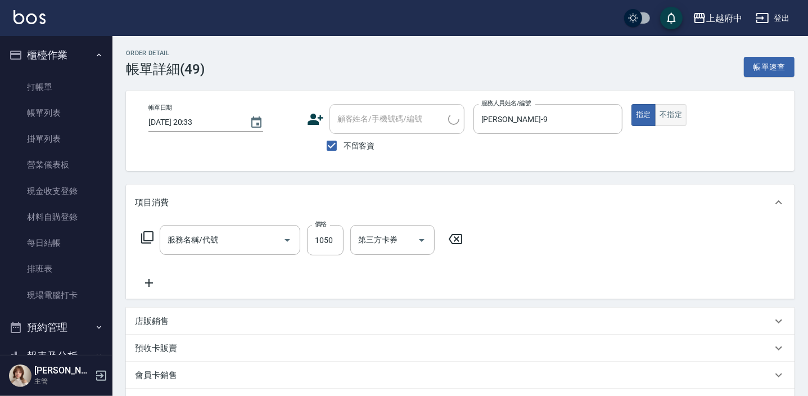
type input "2025/09/13 20:33"
checkbox input "true"
type input "David-9"
type input "SPA精油洗髮(650)"
click at [675, 118] on button "不指定" at bounding box center [670, 115] width 31 height 22
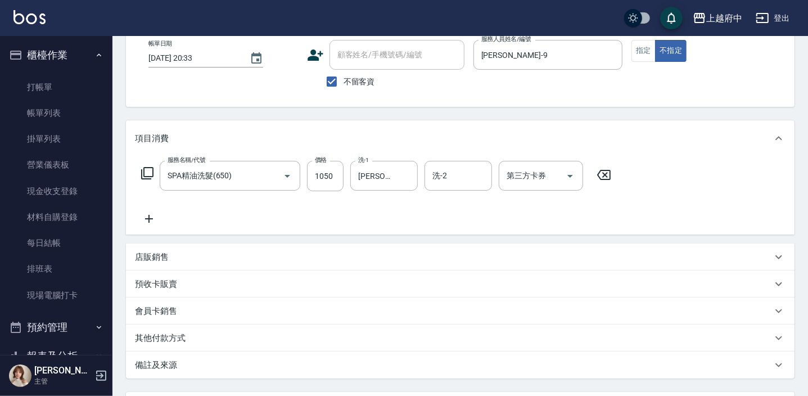
scroll to position [166, 0]
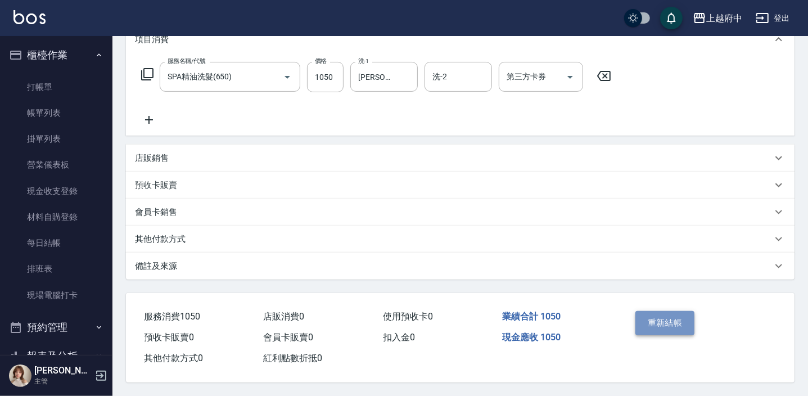
click at [669, 326] on button "重新結帳" at bounding box center [665, 323] width 60 height 24
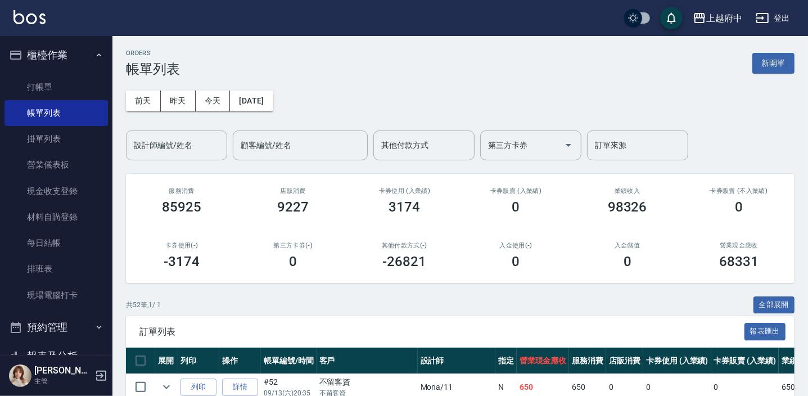
scroll to position [306, 0]
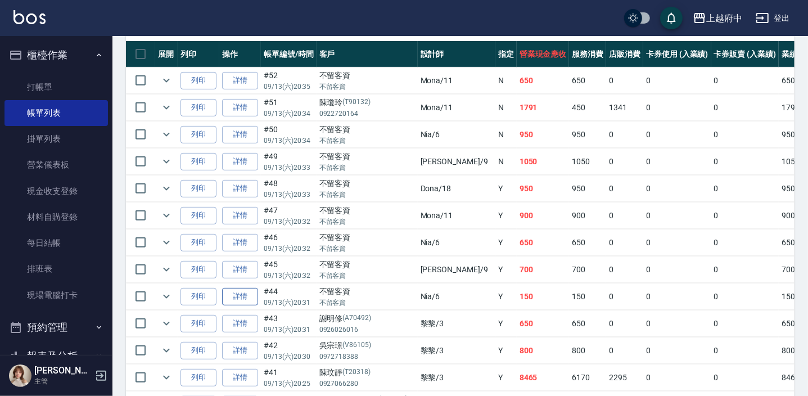
click at [239, 299] on link "詳情" at bounding box center [240, 296] width 36 height 17
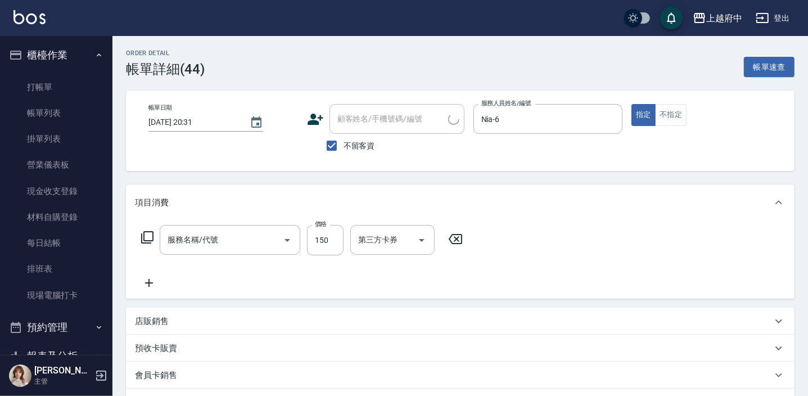
type input "2025/09/13 20:31"
checkbox input "true"
type input "Nia-6"
type input "造型/修劉海(100)"
click at [680, 120] on button "不指定" at bounding box center [670, 115] width 31 height 22
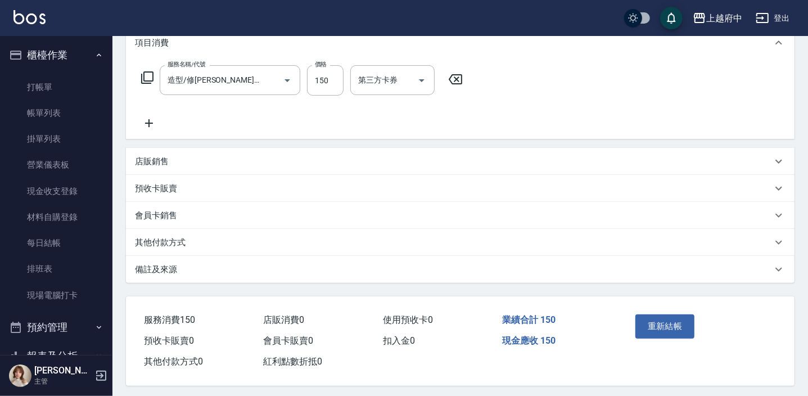
scroll to position [166, 0]
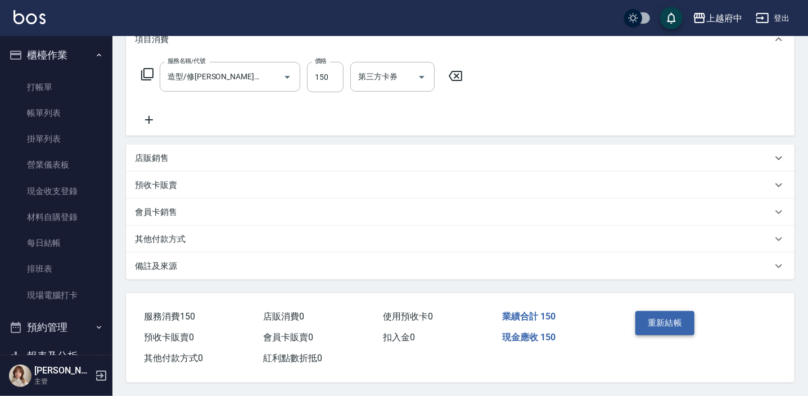
click at [676, 317] on button "重新結帳" at bounding box center [665, 323] width 60 height 24
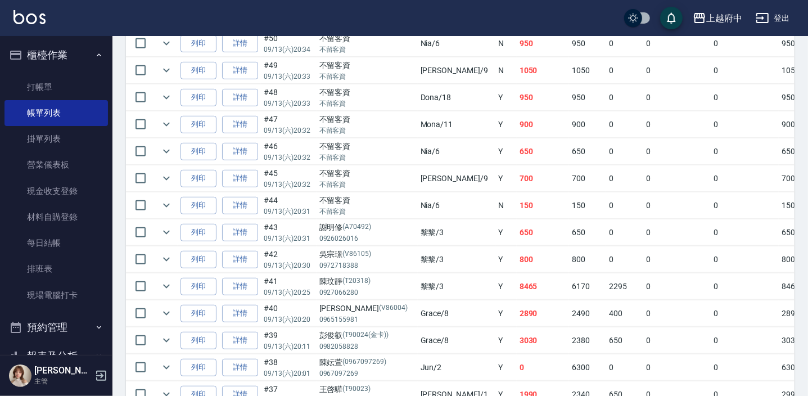
scroll to position [409, 0]
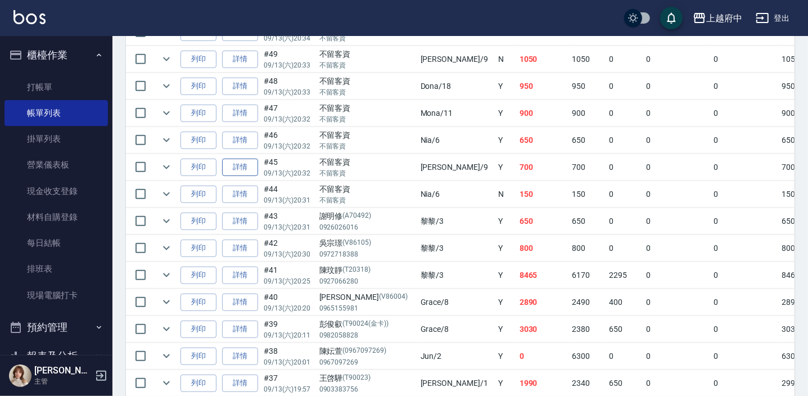
click at [243, 166] on link "詳情" at bounding box center [240, 167] width 36 height 17
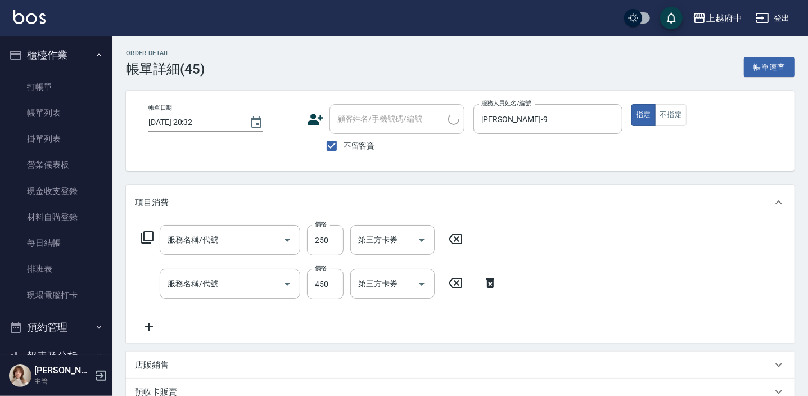
type input "2025/09/13 20:32"
checkbox input "true"
type input "David-9"
click at [679, 115] on button "不指定" at bounding box center [670, 115] width 31 height 22
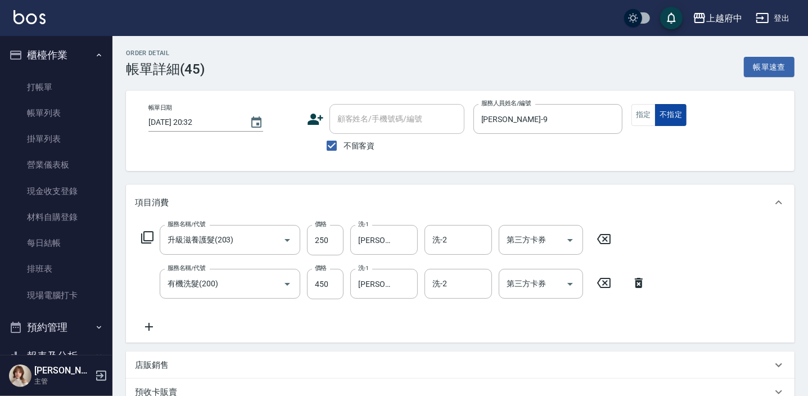
type input "升級滋養護髮(203)"
type input "有機洗髮(200)"
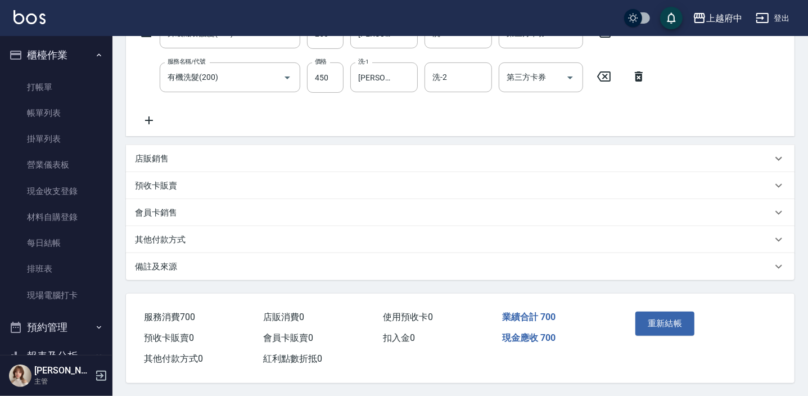
scroll to position [210, 0]
click at [671, 322] on button "重新結帳" at bounding box center [665, 323] width 60 height 24
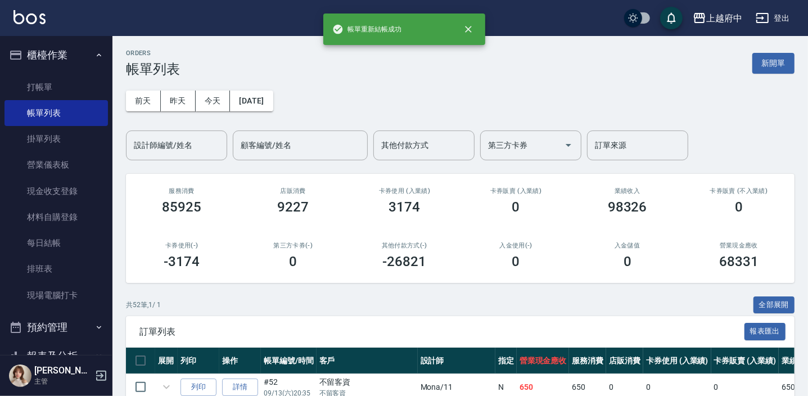
scroll to position [360, 0]
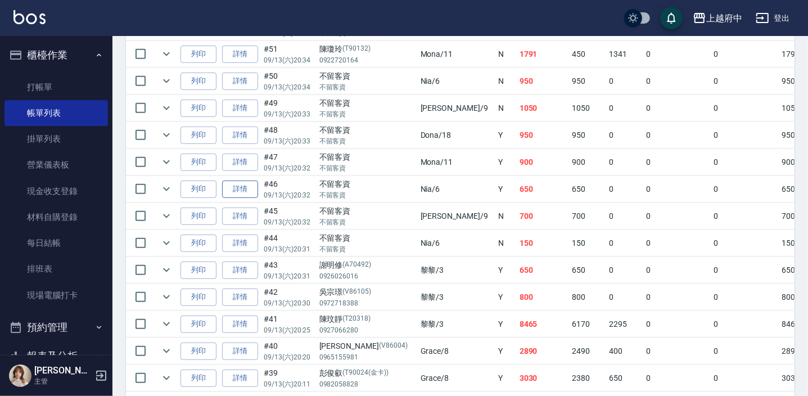
click at [252, 187] on link "詳情" at bounding box center [240, 188] width 36 height 17
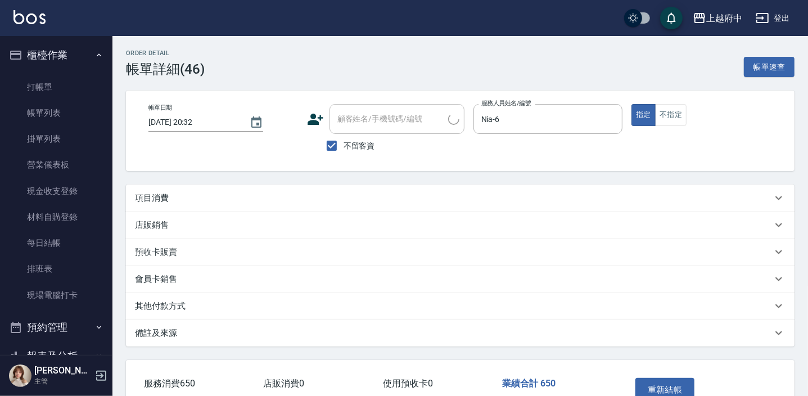
type input "2025/09/13 20:32"
checkbox input "true"
type input "Nia-6"
click at [672, 109] on button "不指定" at bounding box center [670, 115] width 31 height 22
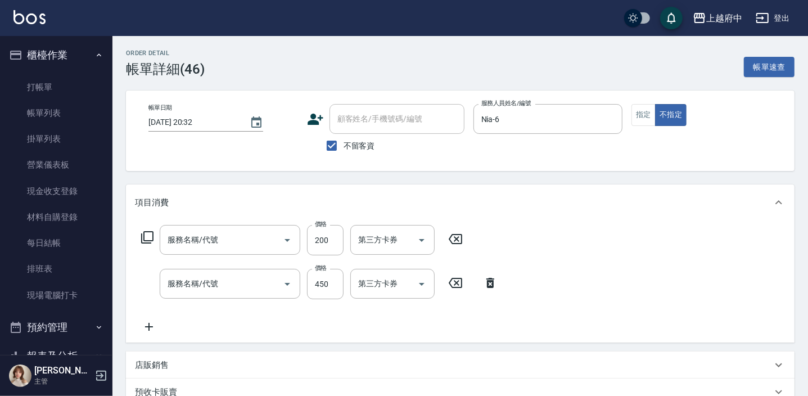
type input "剪髮(340)"
type input "有機洗髮(200)"
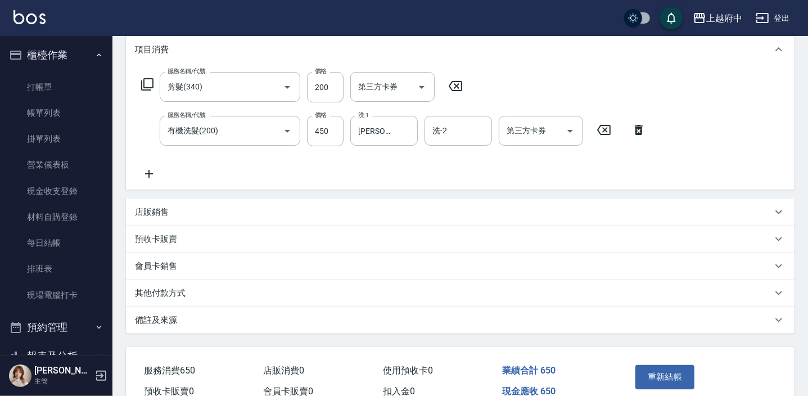
scroll to position [210, 0]
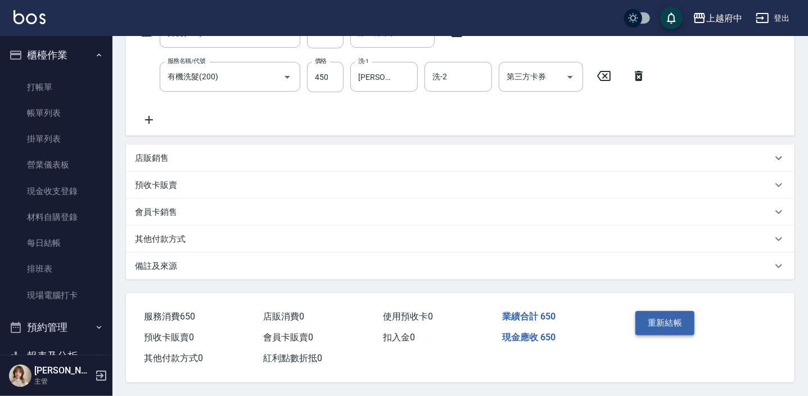
click at [669, 319] on button "重新結帳" at bounding box center [665, 323] width 60 height 24
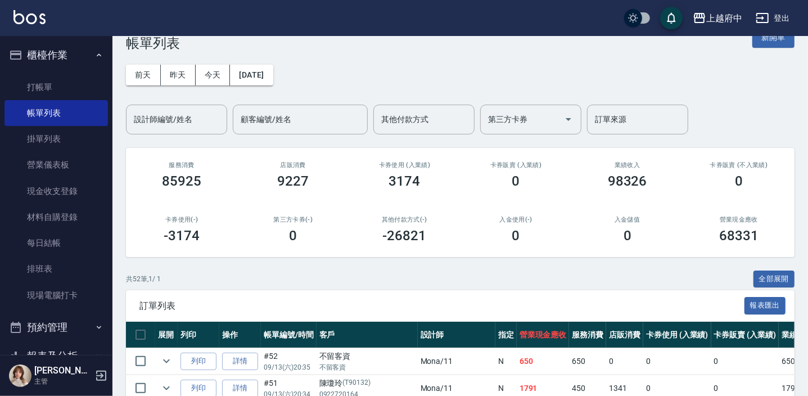
scroll to position [306, 0]
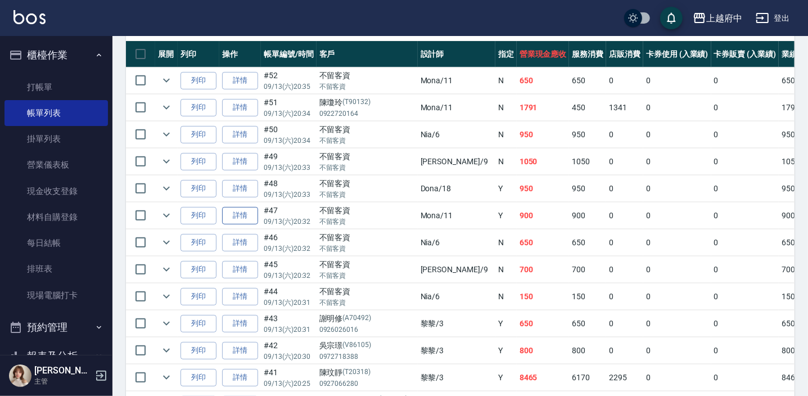
click at [246, 213] on link "詳情" at bounding box center [240, 215] width 36 height 17
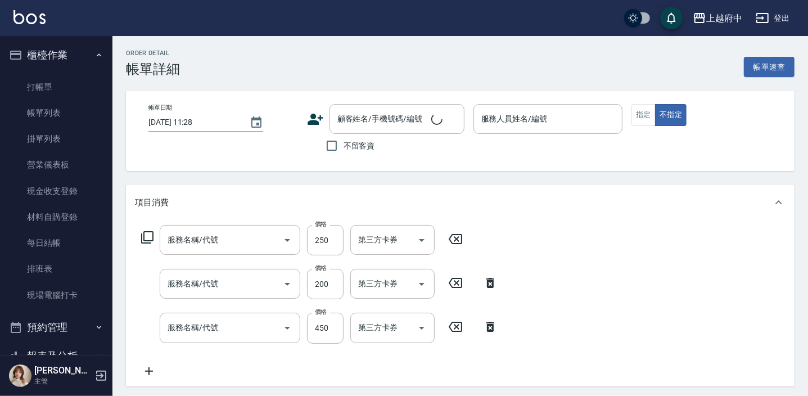
type input "2025/09/13 20:32"
checkbox input "true"
type input "Mona-11"
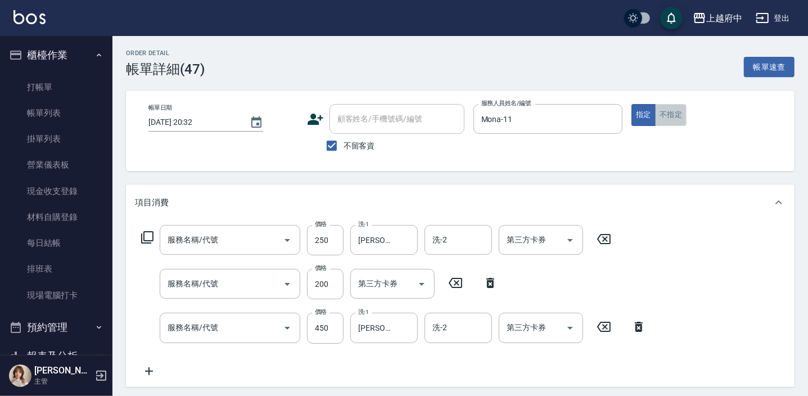
click at [673, 116] on button "不指定" at bounding box center [670, 115] width 31 height 22
type input "升級滋養護髮(203)"
type input "剪髮(340)"
type input "有機洗髮(200)"
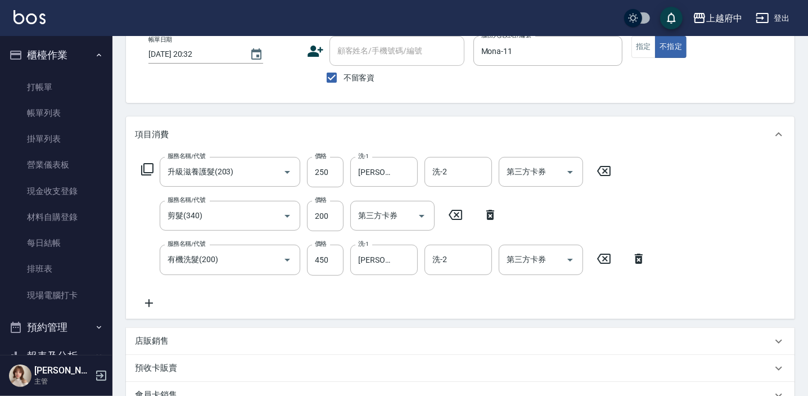
scroll to position [204, 0]
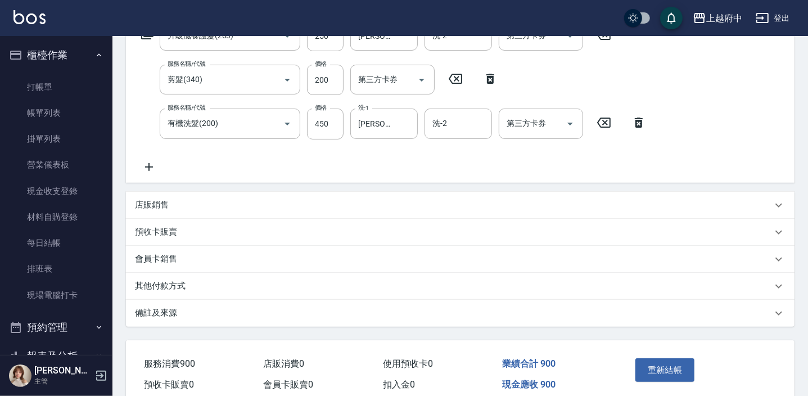
click at [658, 361] on button "重新結帳" at bounding box center [665, 370] width 60 height 24
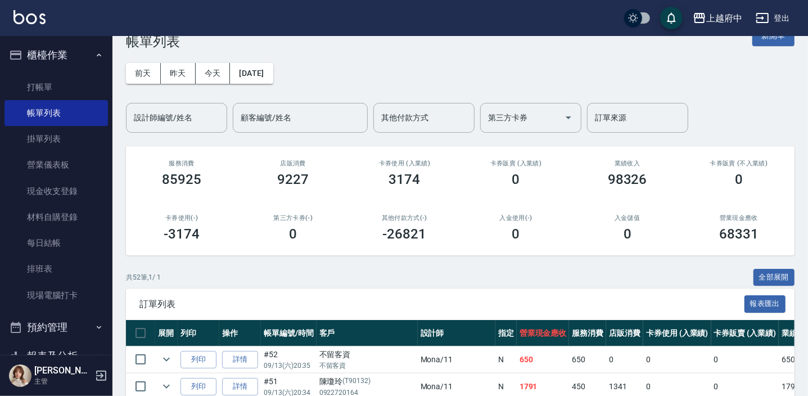
scroll to position [255, 0]
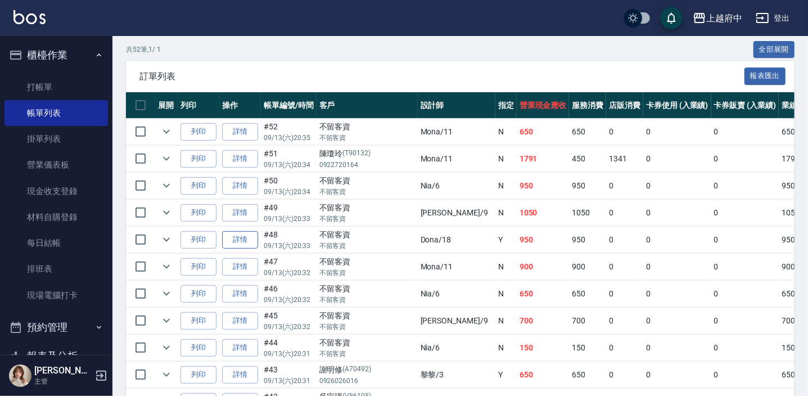
click at [244, 239] on link "詳情" at bounding box center [240, 239] width 36 height 17
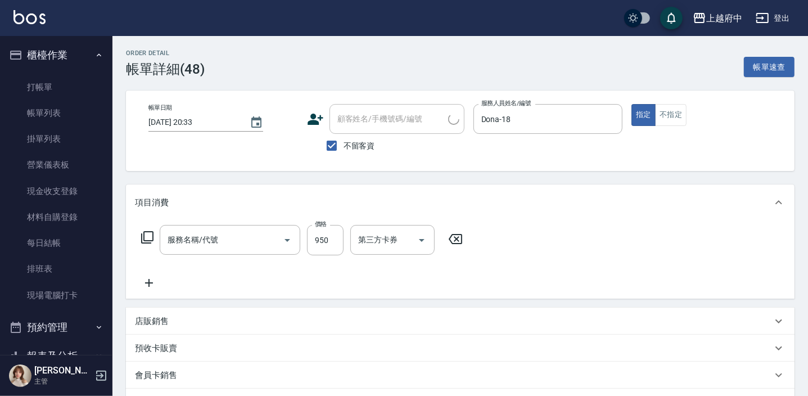
type input "2025/09/13 20:33"
checkbox input "true"
type input "Dona-18"
type input "SPA精油洗髮(650)"
click at [678, 112] on button "不指定" at bounding box center [670, 115] width 31 height 22
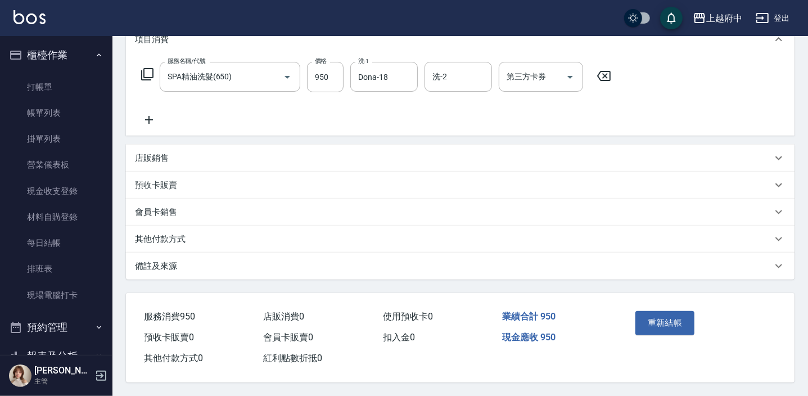
scroll to position [166, 0]
click at [648, 322] on button "重新結帳" at bounding box center [665, 323] width 60 height 24
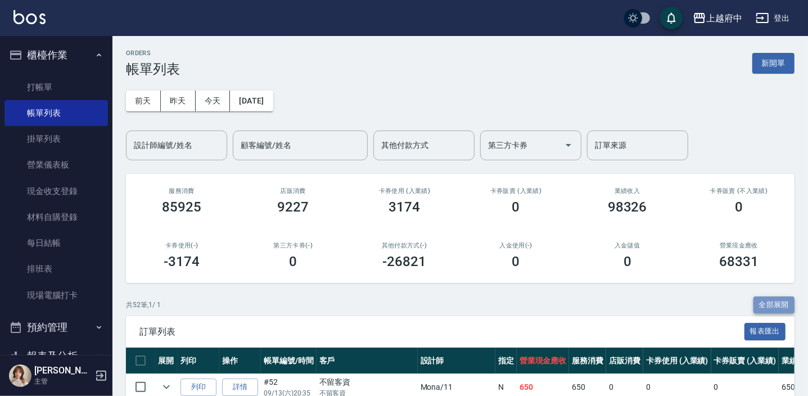
click at [786, 302] on button "全部展開" at bounding box center [774, 304] width 42 height 17
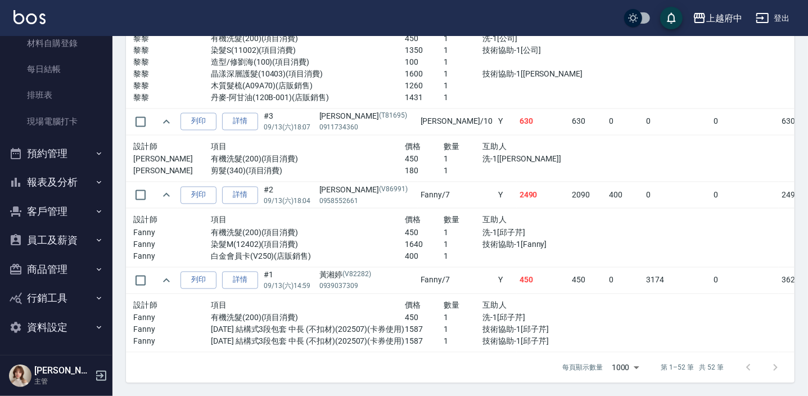
scroll to position [4451, 0]
click at [53, 178] on button "報表及分析" at bounding box center [55, 182] width 103 height 29
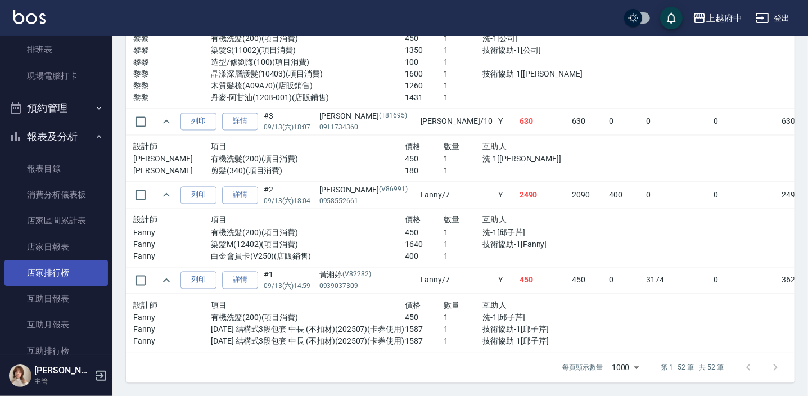
scroll to position [225, 0]
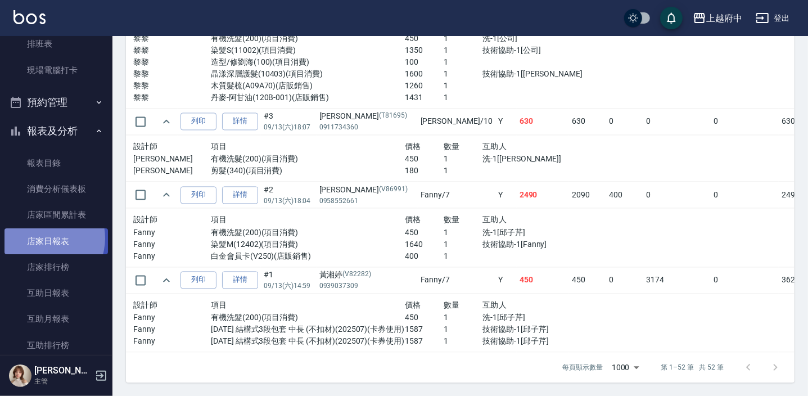
click at [46, 237] on link "店家日報表" at bounding box center [55, 241] width 103 height 26
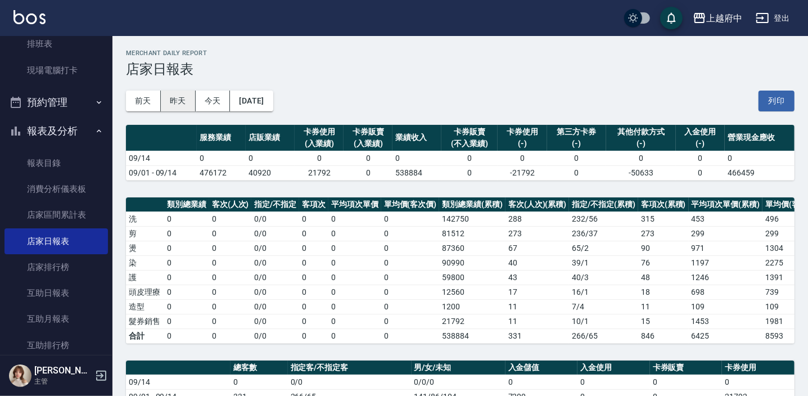
click at [173, 96] on button "昨天" at bounding box center [178, 101] width 35 height 21
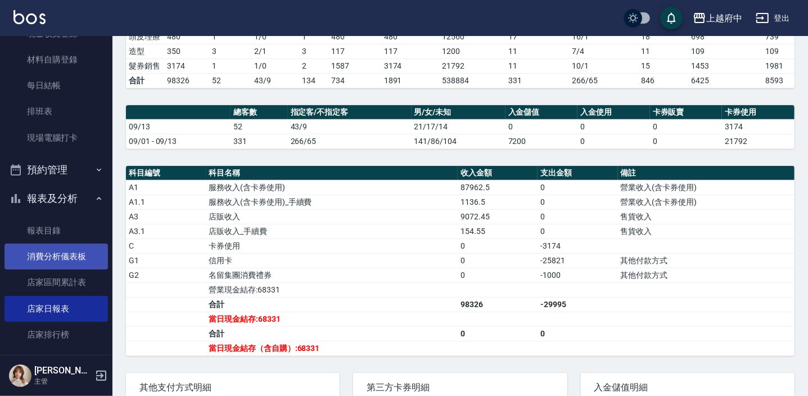
scroll to position [204, 0]
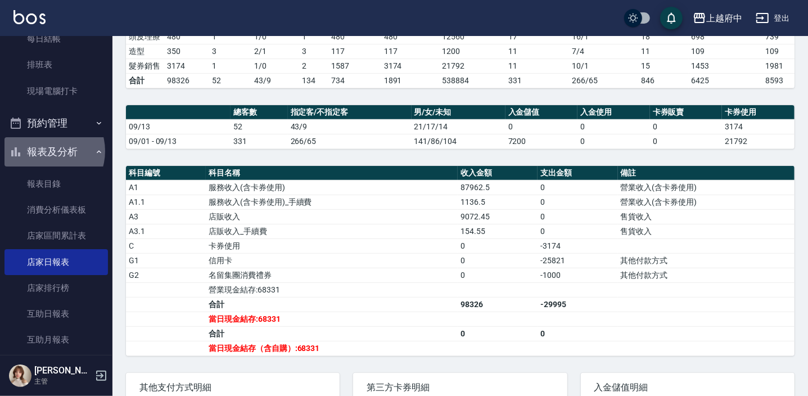
click at [45, 151] on button "報表及分析" at bounding box center [55, 151] width 103 height 29
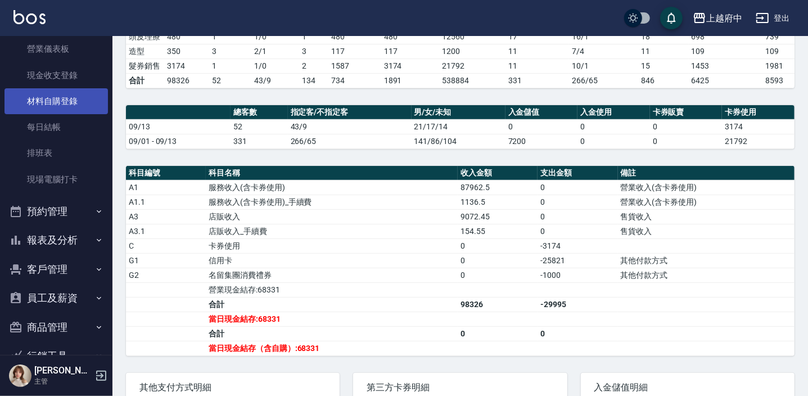
scroll to position [21, 0]
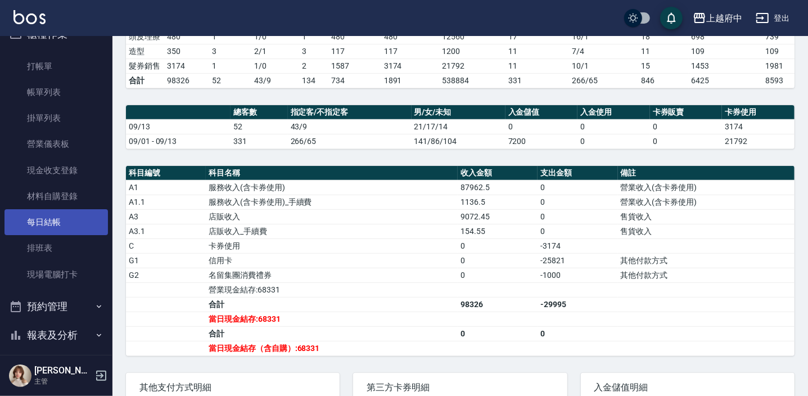
click at [46, 221] on link "每日結帳" at bounding box center [55, 222] width 103 height 26
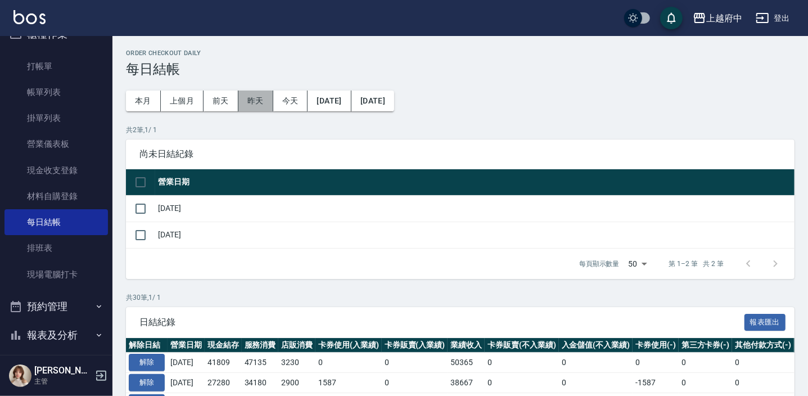
click at [252, 94] on button "昨天" at bounding box center [255, 101] width 35 height 21
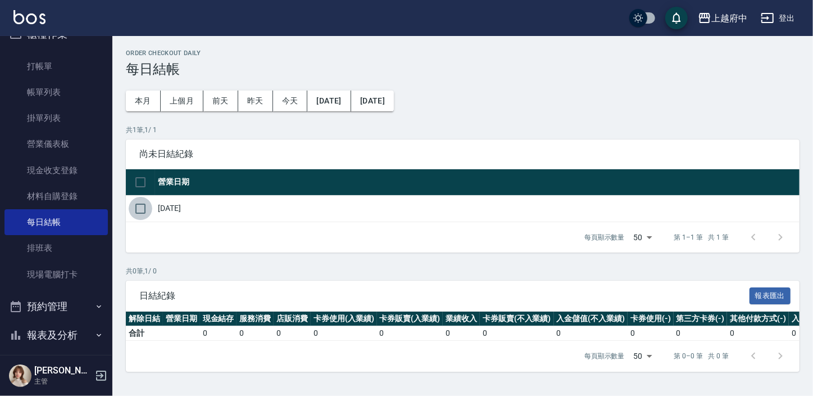
click at [138, 202] on input "checkbox" at bounding box center [141, 209] width 24 height 24
checkbox input "true"
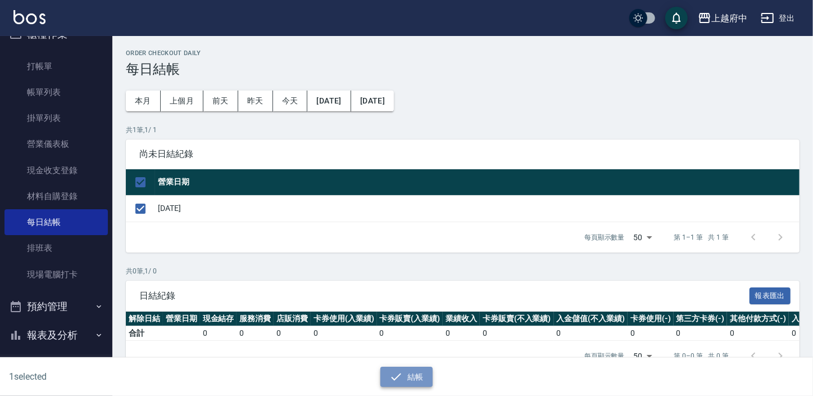
click at [416, 371] on button "結帳" at bounding box center [407, 377] width 52 height 21
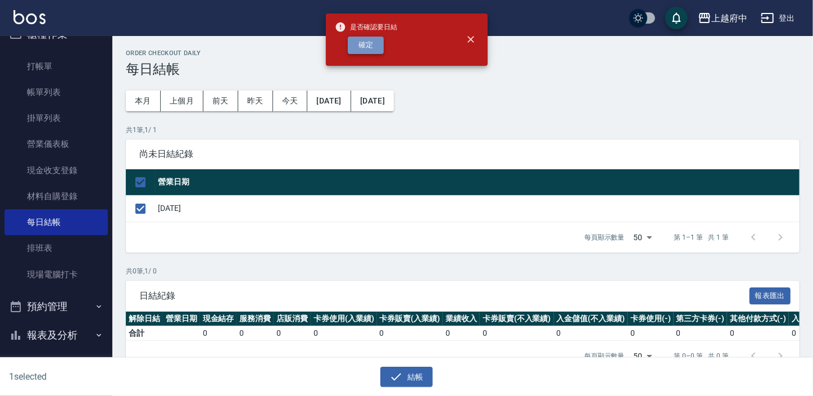
click at [375, 39] on button "確定" at bounding box center [366, 45] width 36 height 17
checkbox input "false"
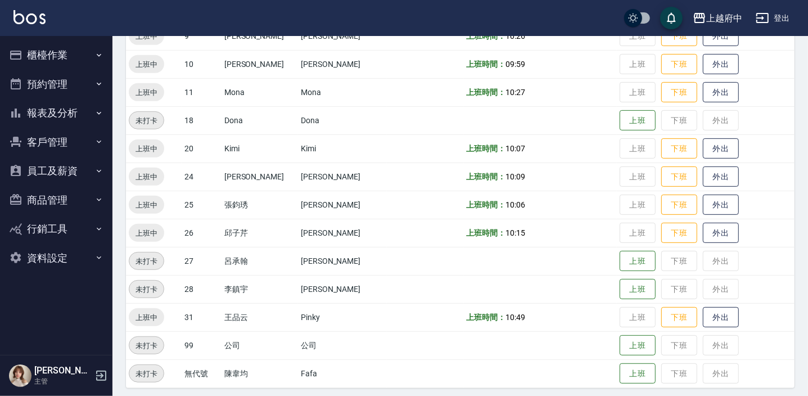
scroll to position [358, 0]
click at [707, 230] on button "外出" at bounding box center [721, 232] width 36 height 20
click at [712, 233] on button "歸來" at bounding box center [721, 232] width 36 height 20
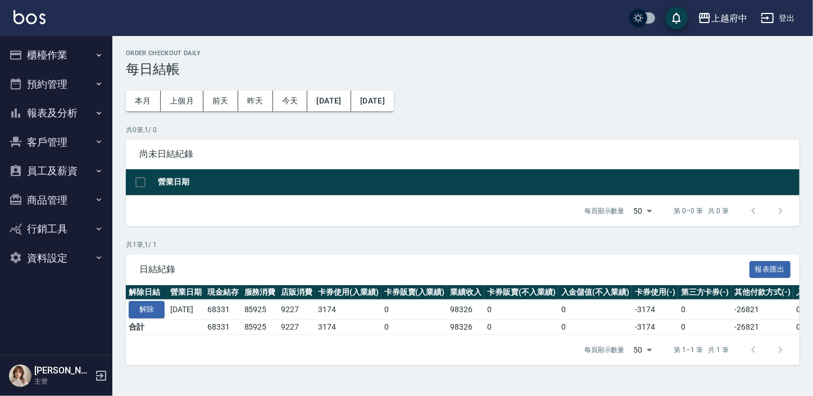
click at [52, 59] on button "櫃檯作業" at bounding box center [55, 54] width 103 height 29
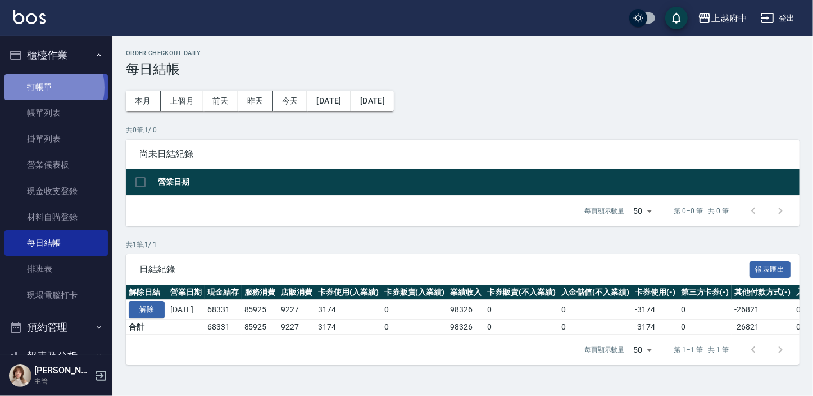
click at [45, 87] on link "打帳單" at bounding box center [55, 87] width 103 height 26
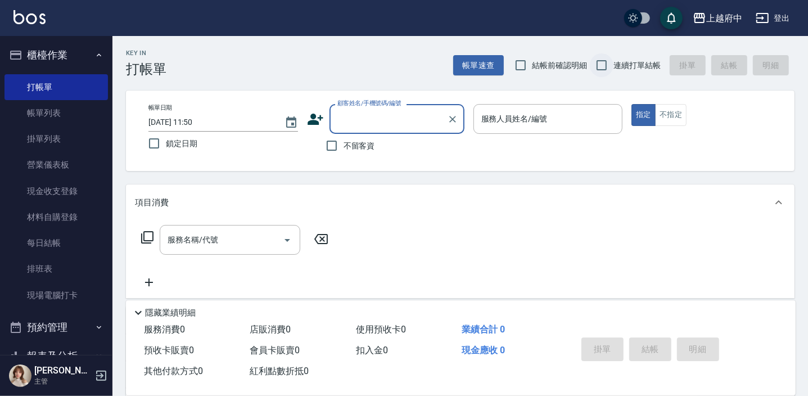
click at [601, 66] on input "連續打單結帳" at bounding box center [602, 65] width 24 height 24
checkbox input "true"
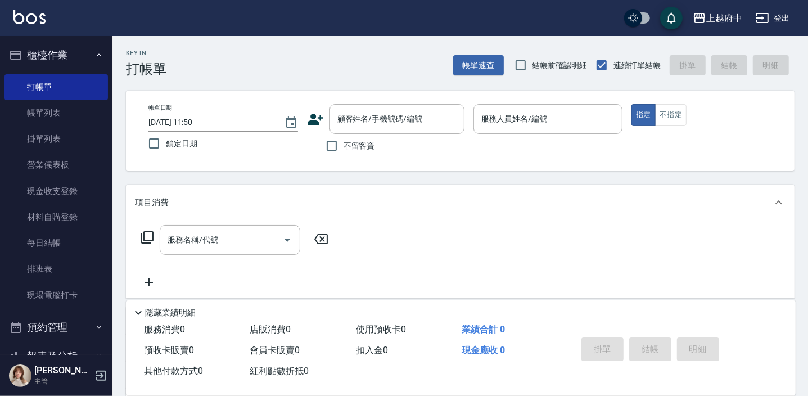
click at [59, 55] on button "櫃檯作業" at bounding box center [55, 54] width 103 height 29
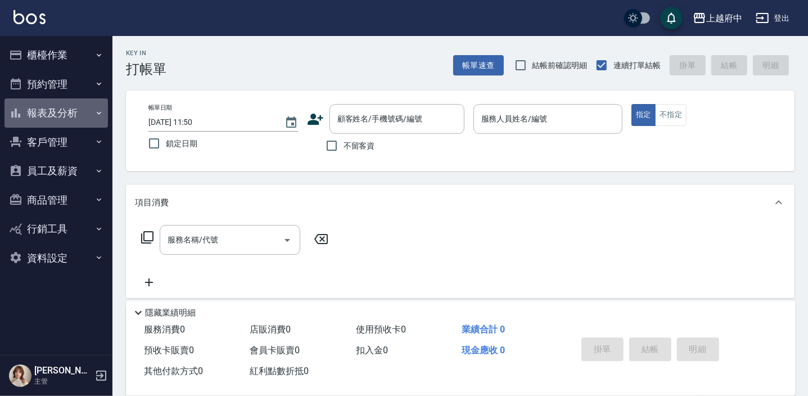
click at [52, 102] on button "報表及分析" at bounding box center [55, 112] width 103 height 29
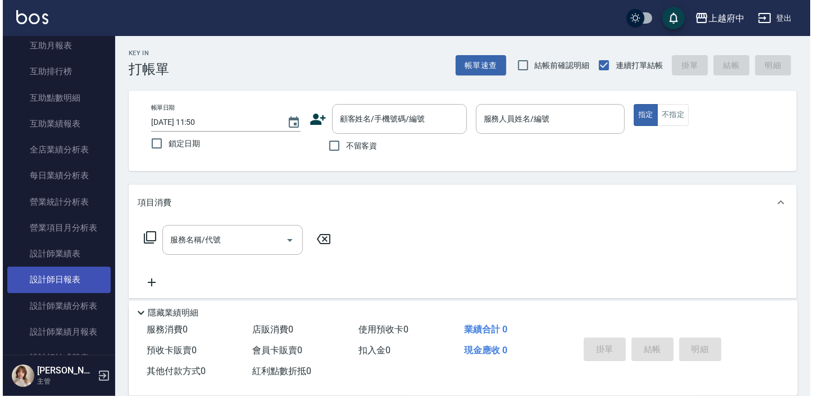
scroll to position [204, 0]
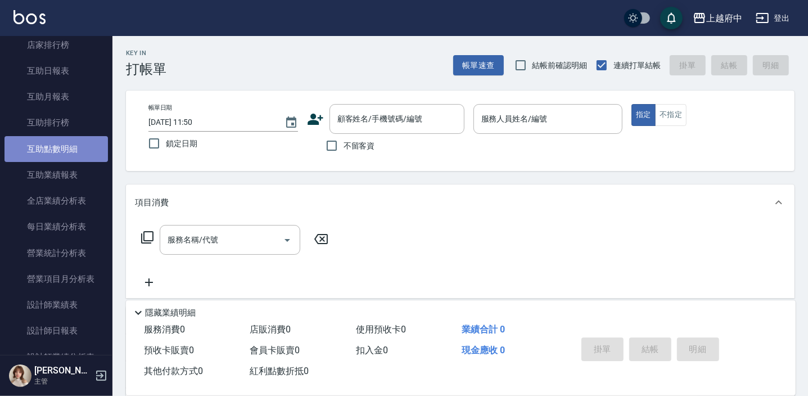
click at [71, 147] on link "互助點數明細" at bounding box center [55, 149] width 103 height 26
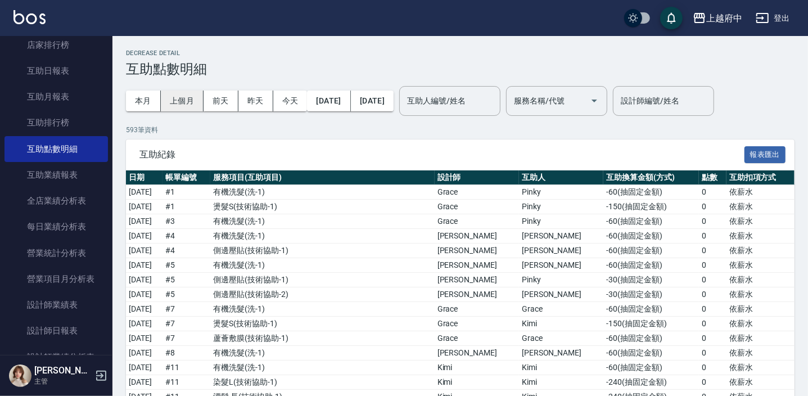
click at [199, 99] on button "上個月" at bounding box center [182, 101] width 43 height 21
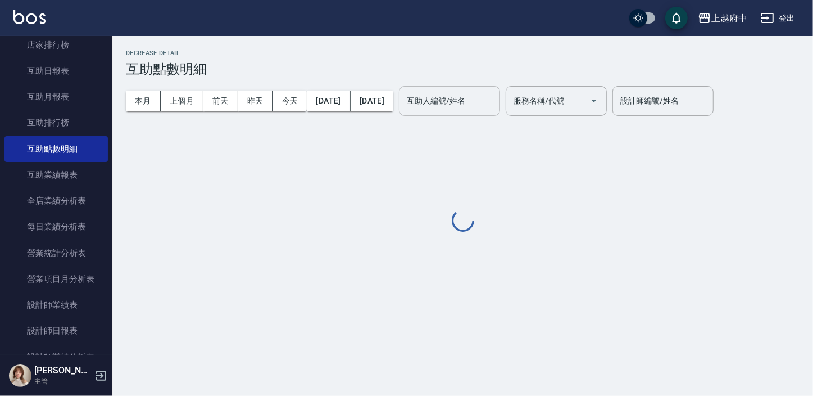
click at [495, 96] on div "互助人編號/姓名 互助人編號/姓名" at bounding box center [449, 101] width 101 height 30
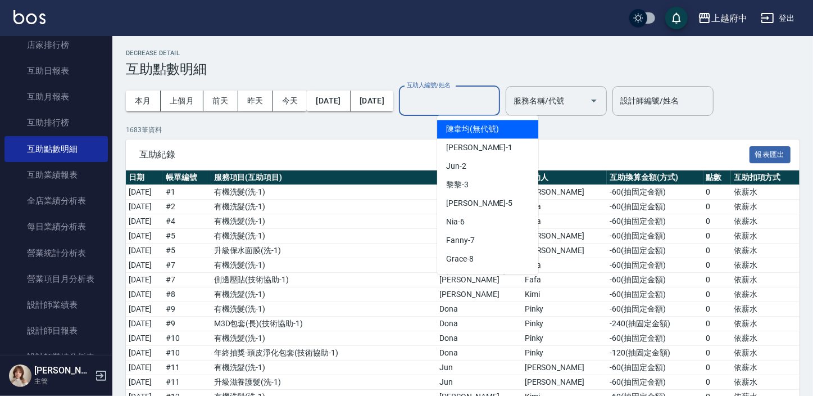
click at [451, 89] on label "互助人編號/姓名" at bounding box center [429, 85] width 44 height 8
click at [462, 99] on input "互助人編號/姓名" at bounding box center [449, 101] width 91 height 20
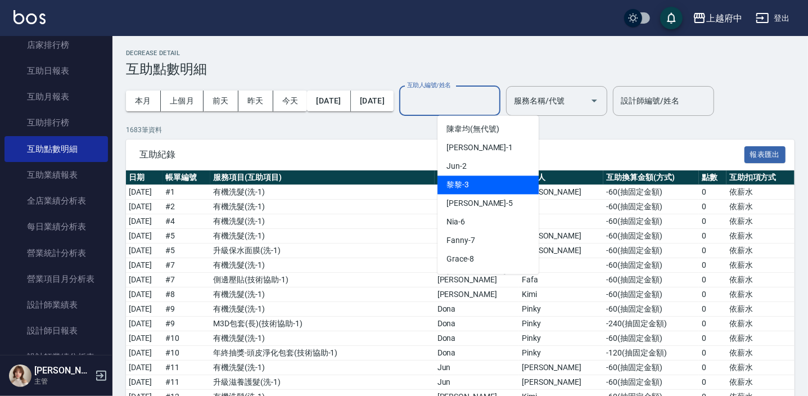
click at [450, 183] on span "黎黎 -3" at bounding box center [457, 185] width 22 height 12
type input "黎黎-3"
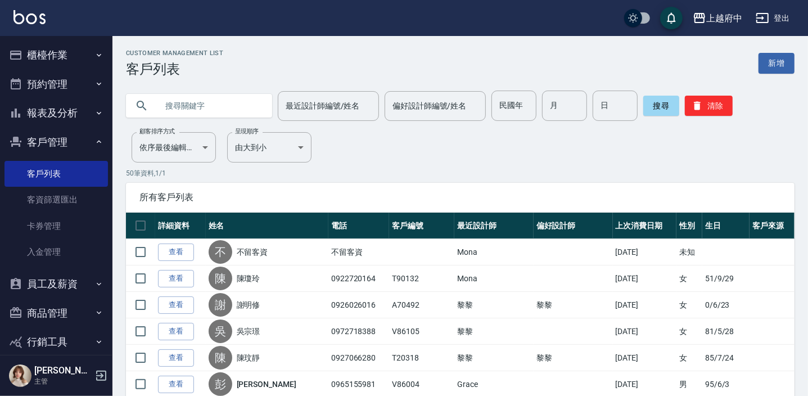
click at [171, 103] on input "text" at bounding box center [210, 106] width 106 height 30
type input "0906121916"
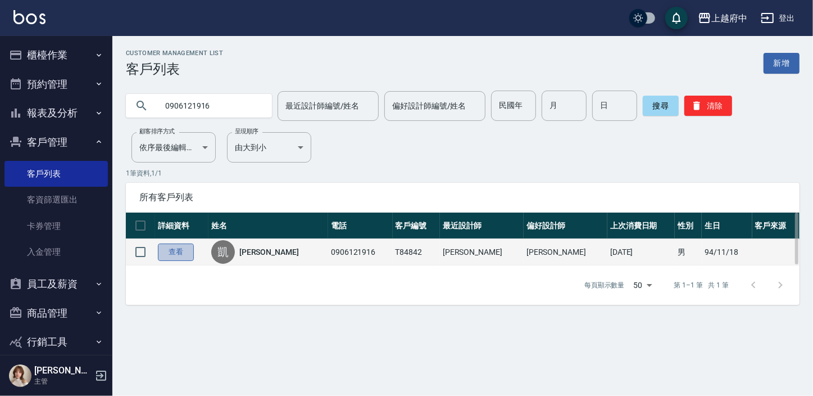
click at [182, 252] on link "查看" at bounding box center [176, 251] width 36 height 17
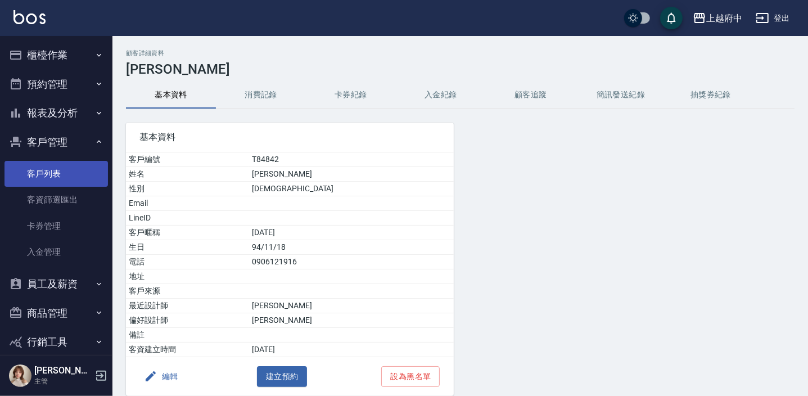
click at [46, 177] on link "客戶列表" at bounding box center [55, 174] width 103 height 26
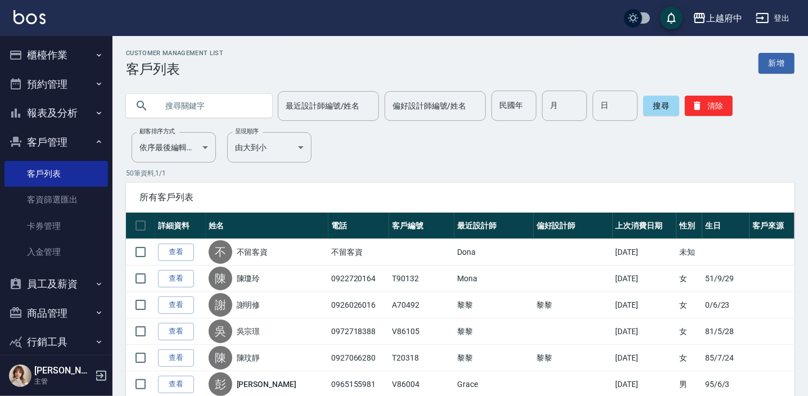
click at [202, 106] on input "text" at bounding box center [210, 106] width 106 height 30
type input "0939797238"
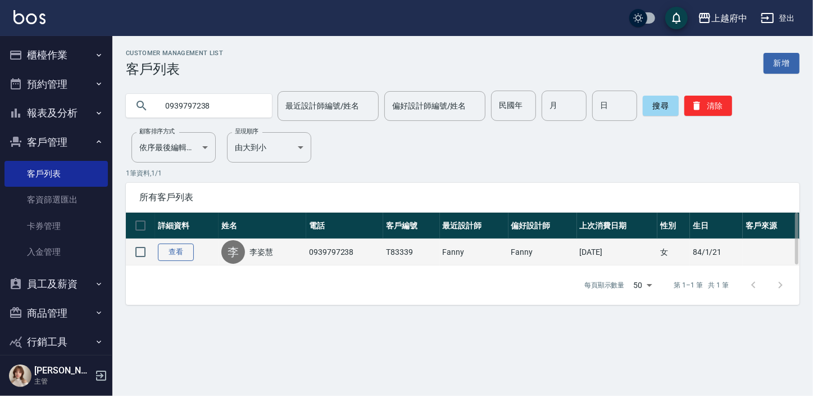
click at [182, 246] on link "查看" at bounding box center [176, 251] width 36 height 17
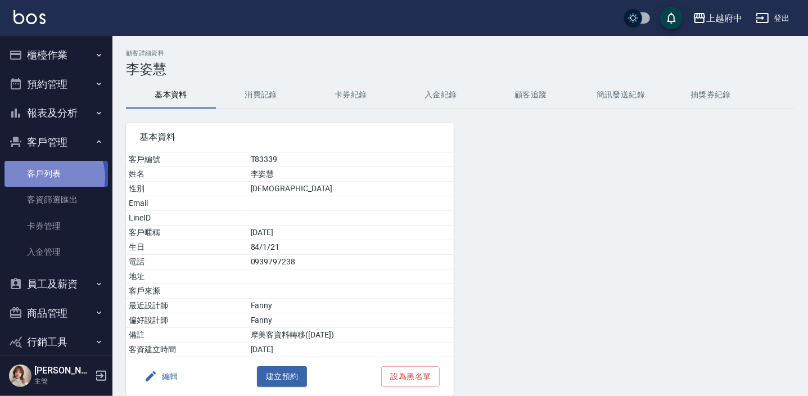
click at [48, 177] on link "客戶列表" at bounding box center [55, 174] width 103 height 26
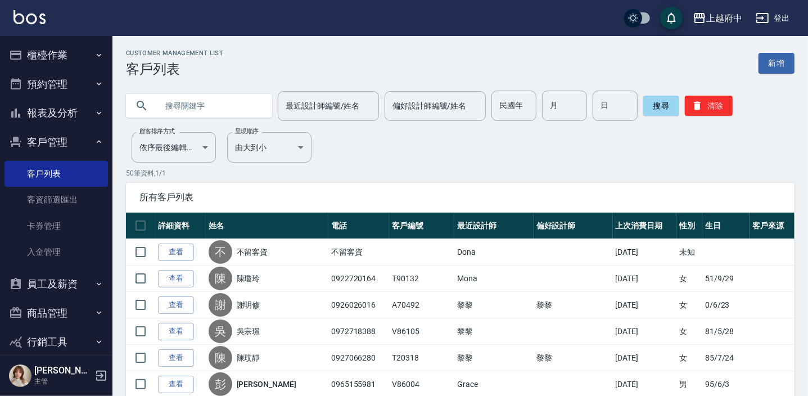
click at [202, 107] on input "text" at bounding box center [210, 106] width 106 height 30
type input "83339"
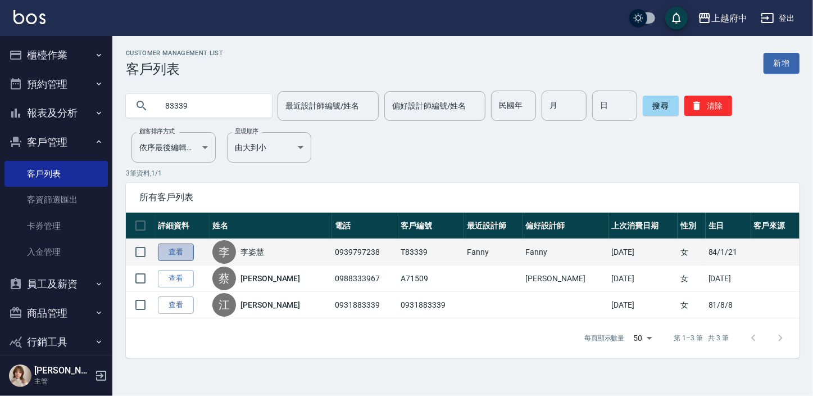
click at [181, 252] on link "查看" at bounding box center [176, 251] width 36 height 17
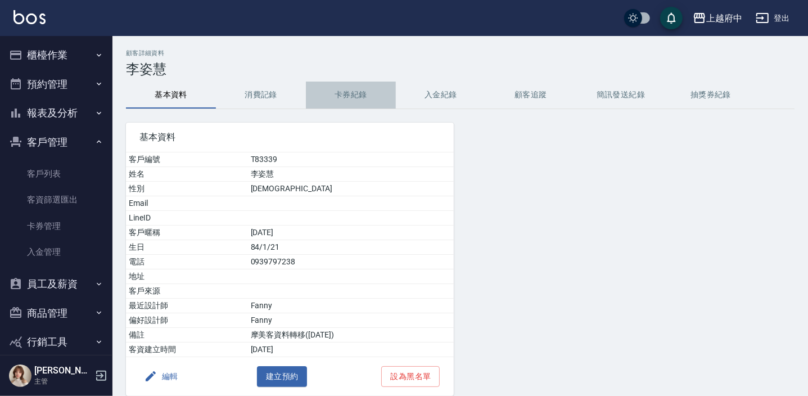
click at [339, 94] on button "卡券紀錄" at bounding box center [351, 95] width 90 height 27
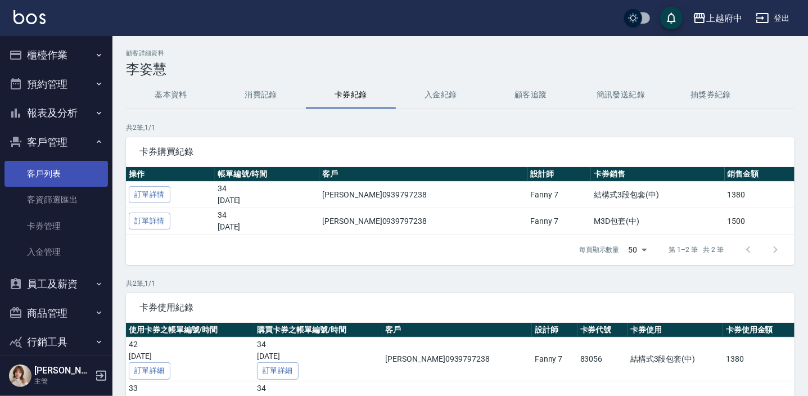
drag, startPoint x: 39, startPoint y: 173, endPoint x: 47, endPoint y: 163, distance: 12.4
click at [39, 173] on link "客戶列表" at bounding box center [55, 174] width 103 height 26
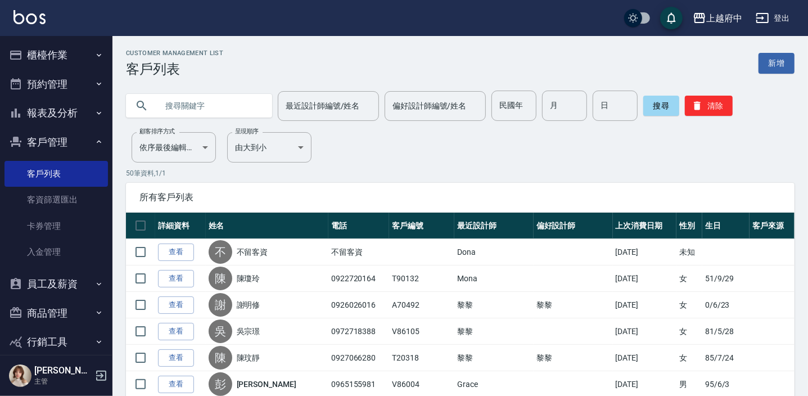
click at [210, 101] on input "text" at bounding box center [210, 106] width 106 height 30
type input "ㄒ"
type input "V82347"
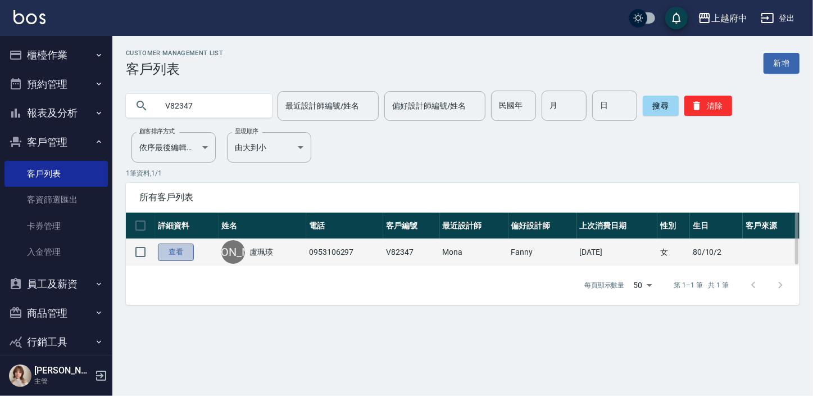
click at [183, 249] on link "查看" at bounding box center [176, 251] width 36 height 17
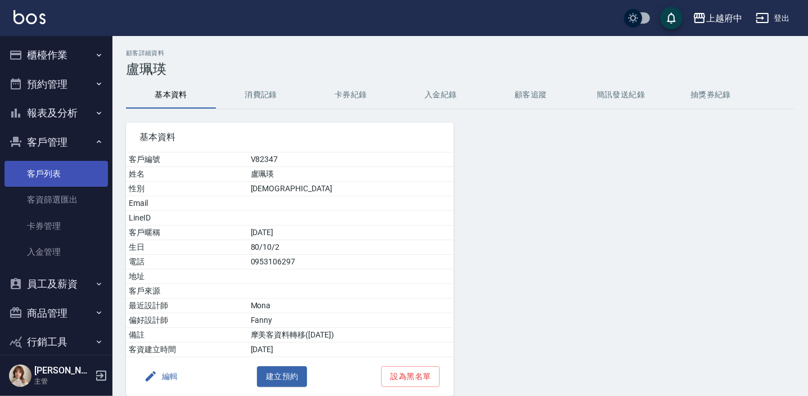
drag, startPoint x: 48, startPoint y: 179, endPoint x: 60, endPoint y: 181, distance: 12.6
click at [48, 178] on link "客戶列表" at bounding box center [55, 174] width 103 height 26
